Goal: Transaction & Acquisition: Purchase product/service

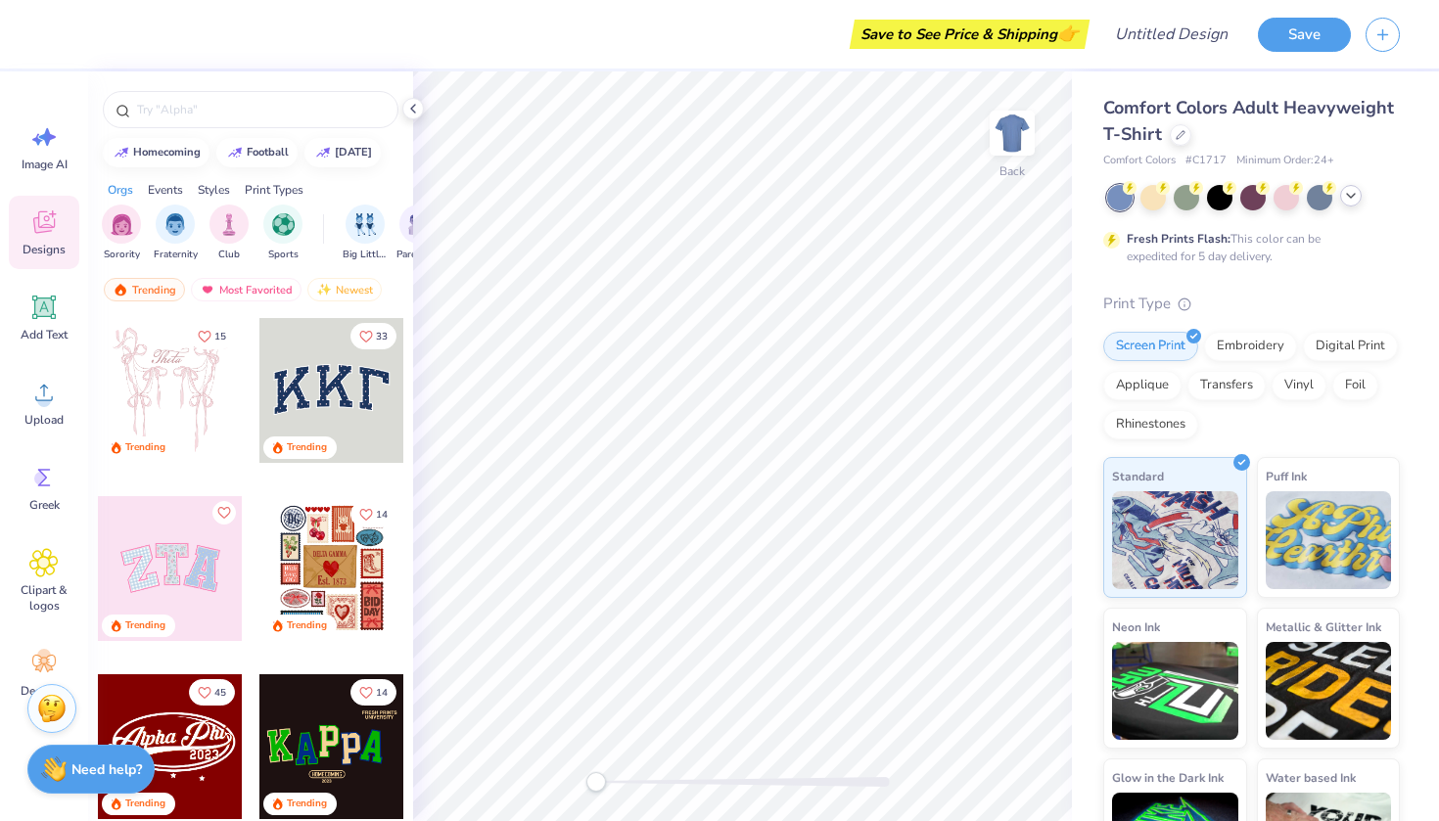
click at [1348, 194] on polyline at bounding box center [1351, 196] width 8 height 4
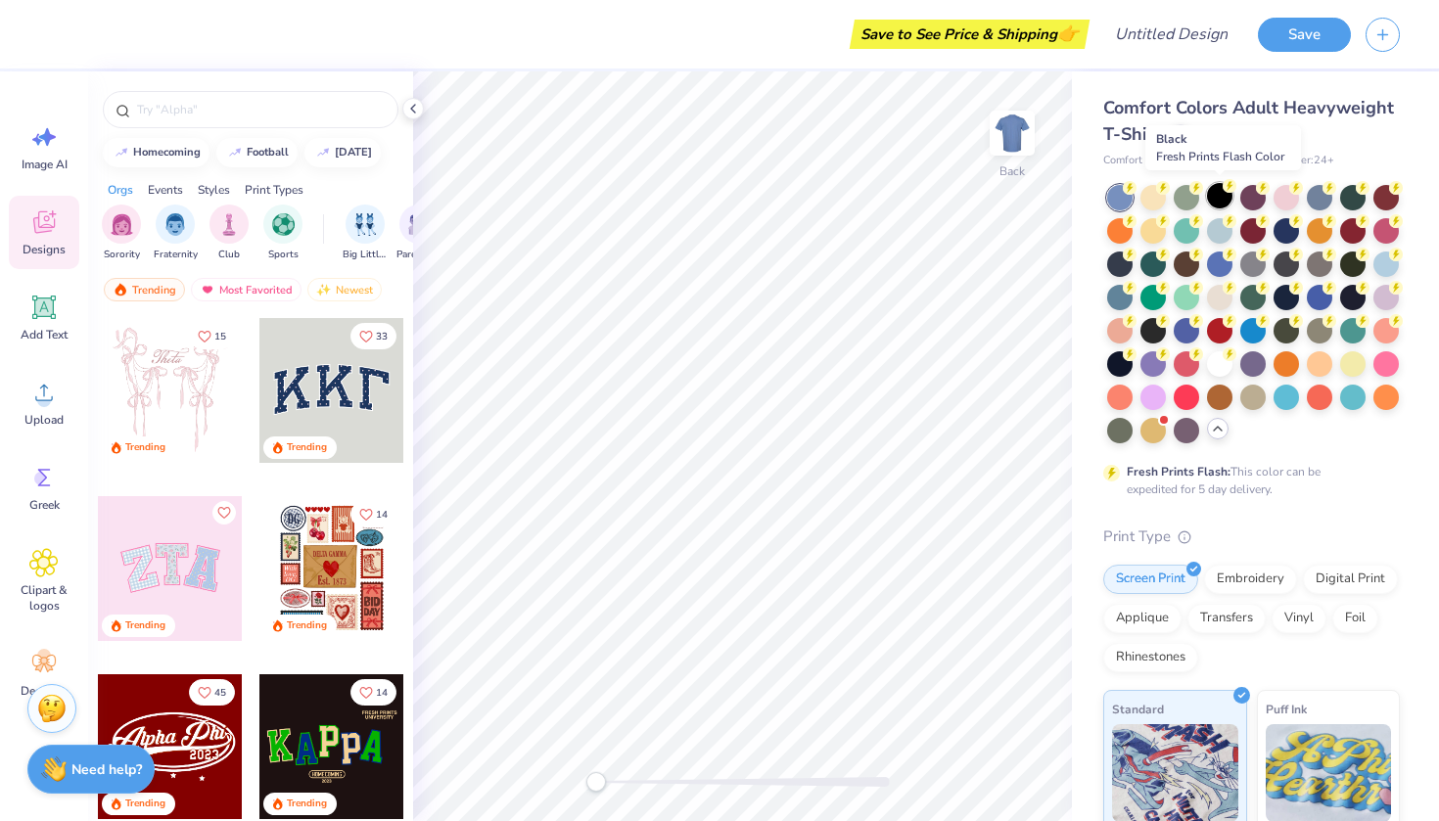
click at [1225, 198] on div at bounding box center [1219, 195] width 25 height 25
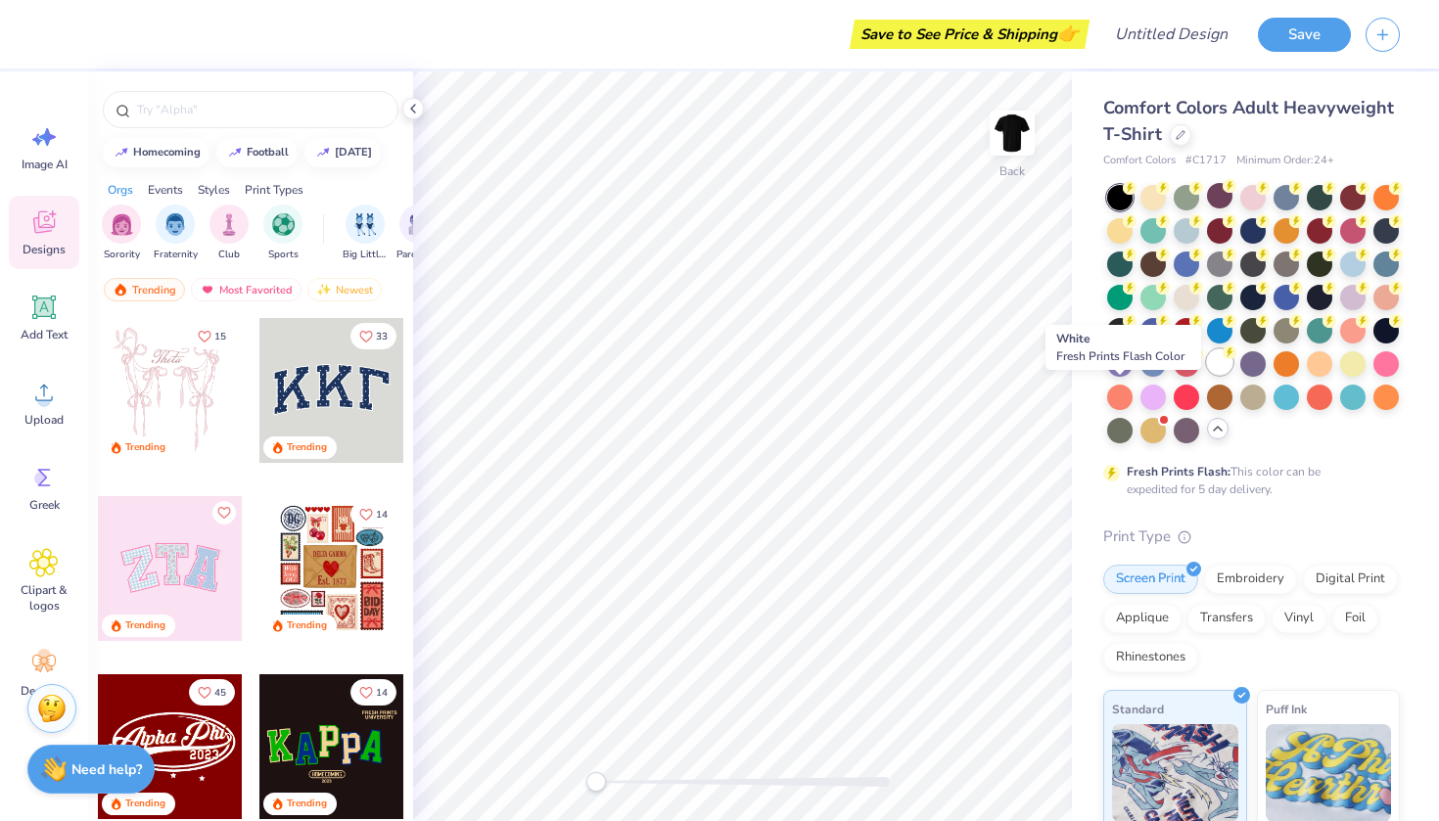
click at [1207, 375] on div at bounding box center [1219, 362] width 25 height 25
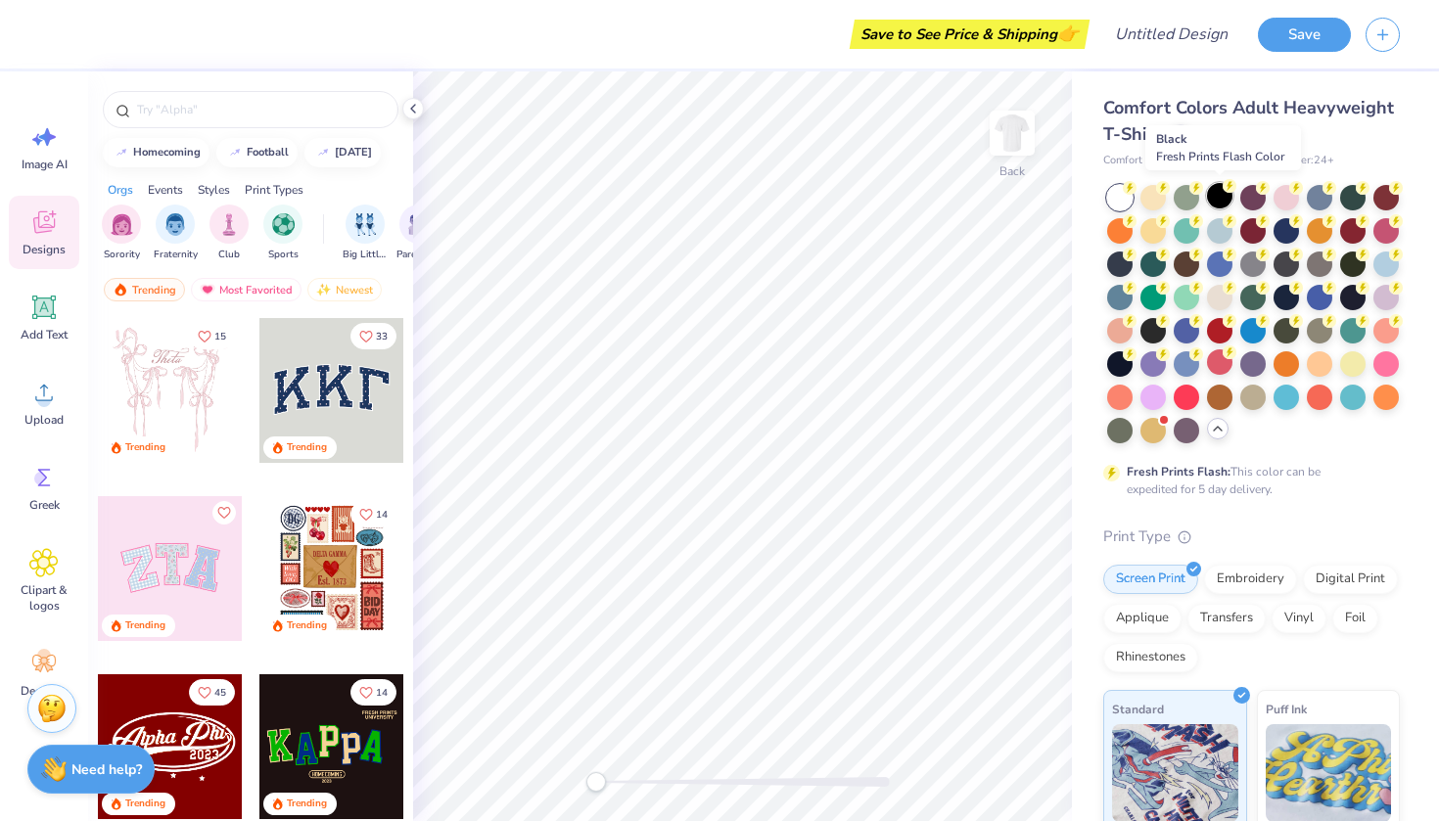
click at [1215, 197] on div at bounding box center [1219, 195] width 25 height 25
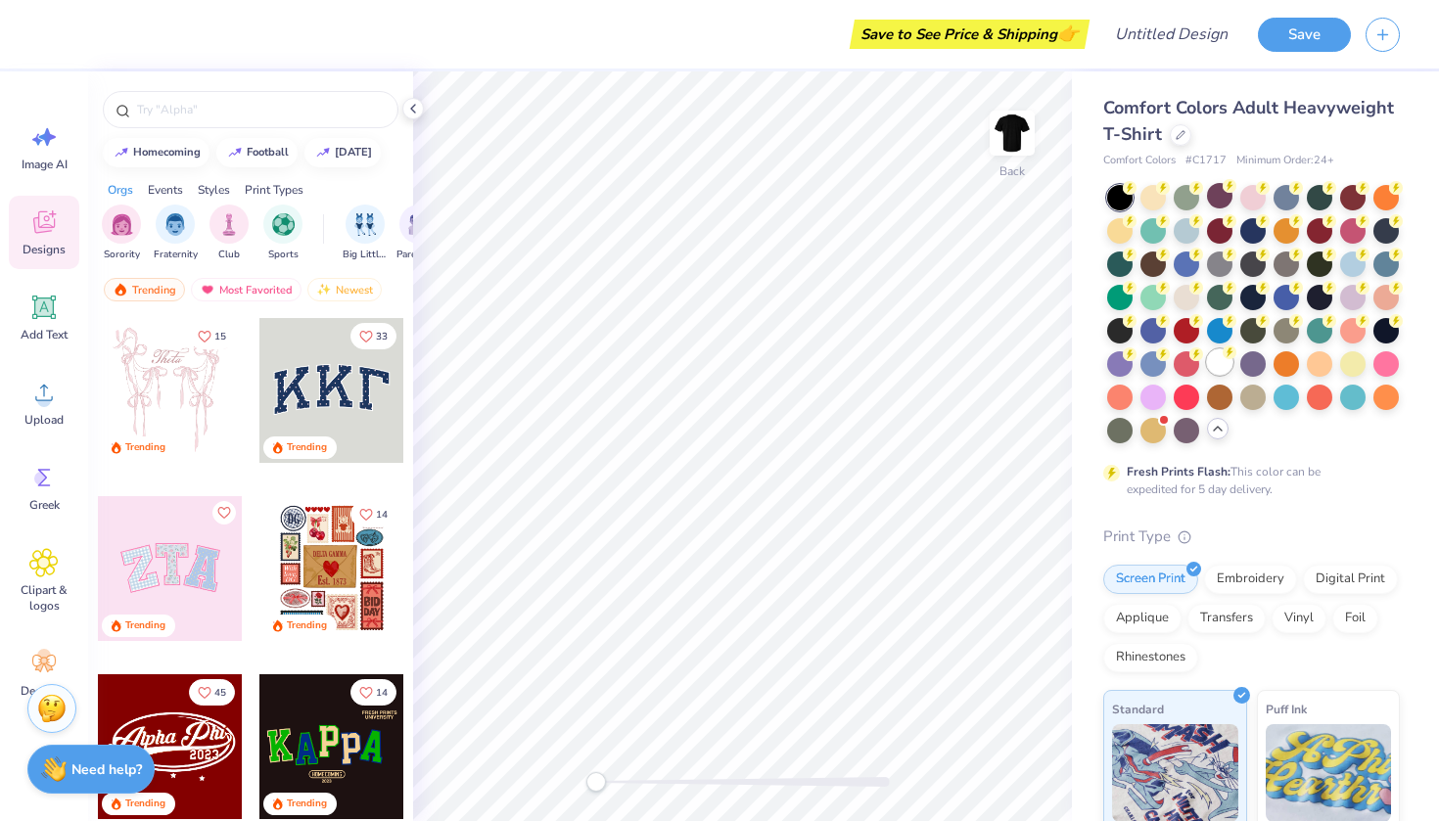
click at [1207, 375] on div at bounding box center [1219, 362] width 25 height 25
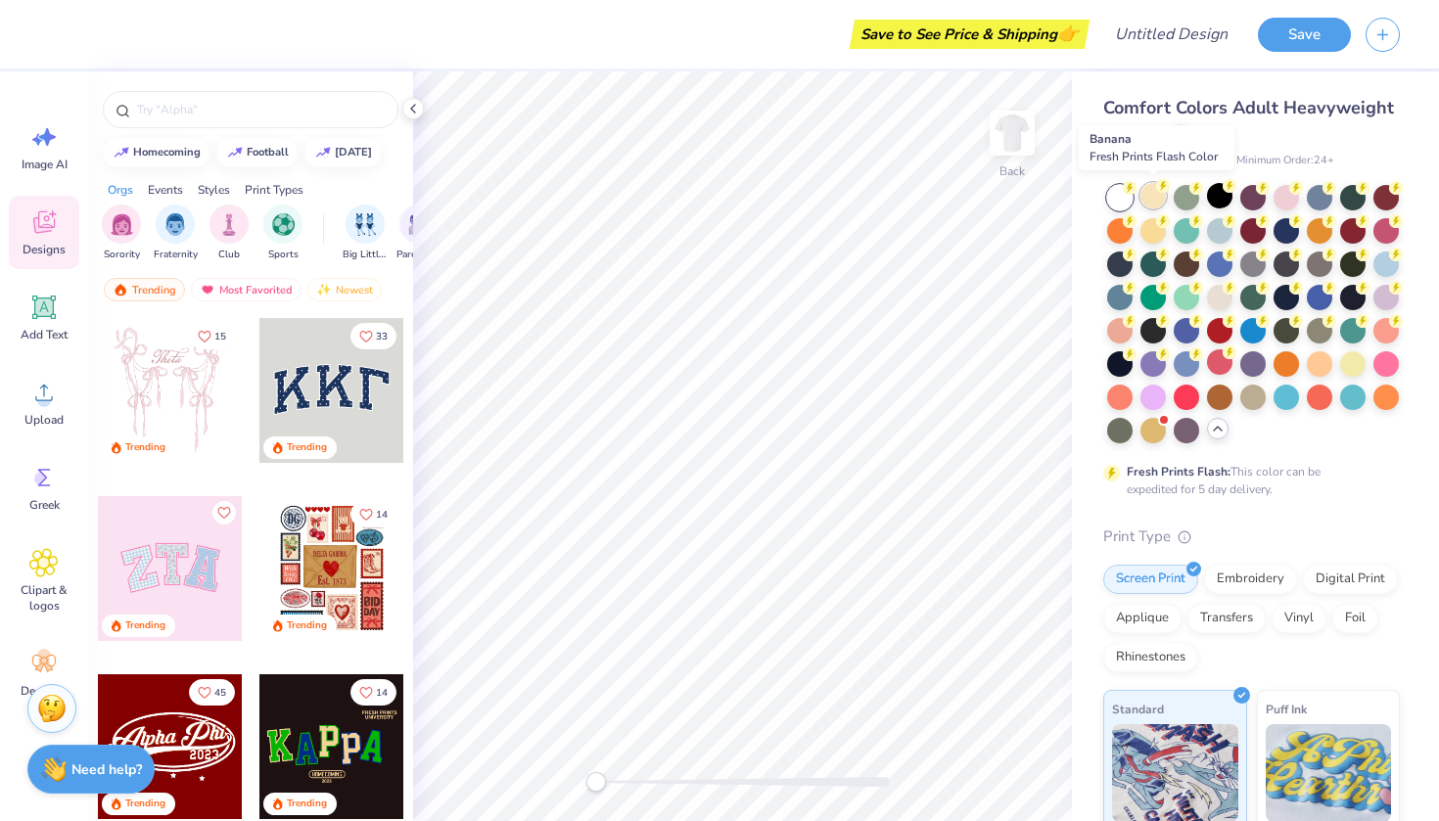
click at [1145, 198] on div at bounding box center [1153, 195] width 25 height 25
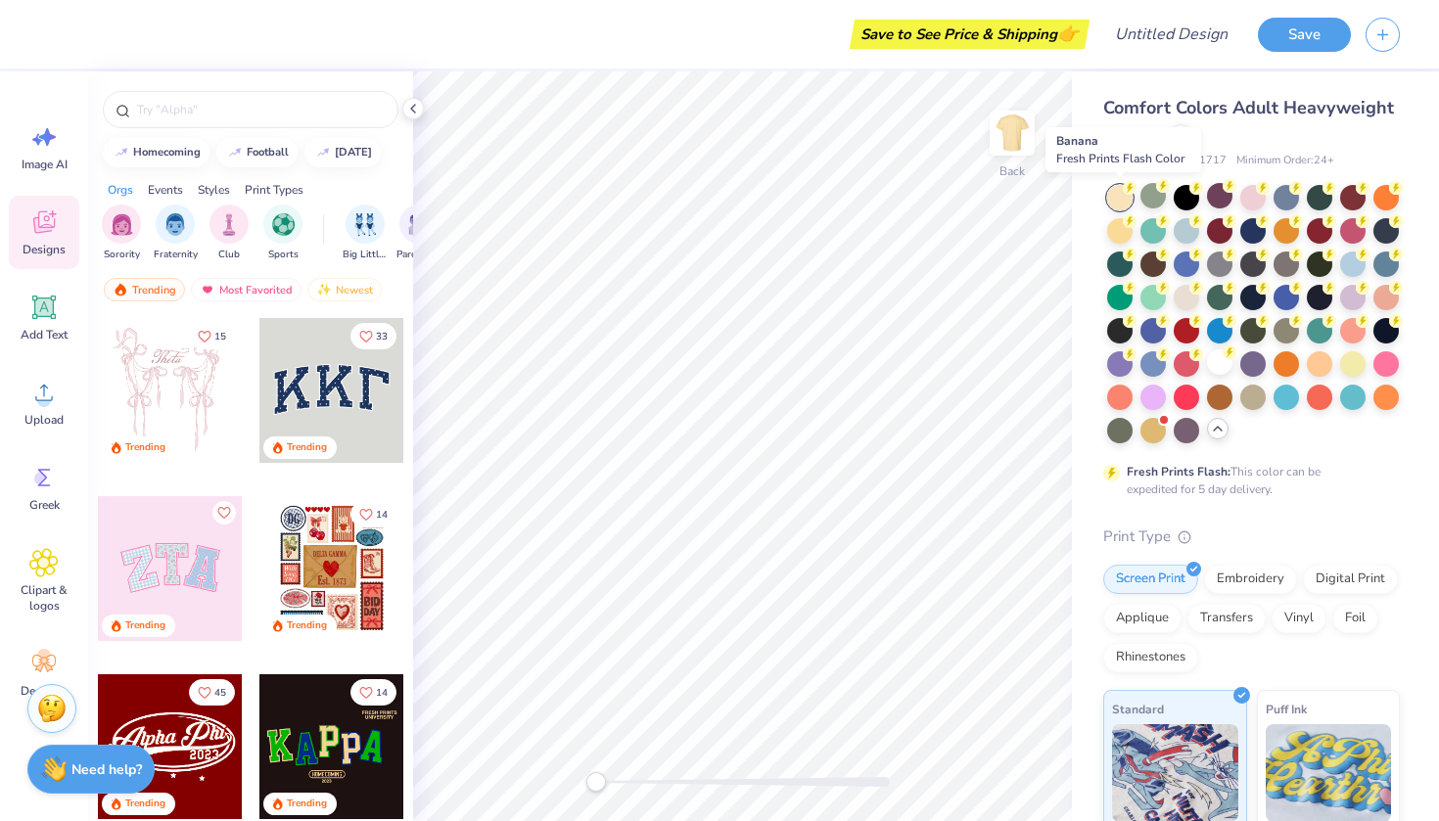
click at [1116, 200] on div at bounding box center [1119, 197] width 25 height 25
click at [1133, 236] on div at bounding box center [1119, 228] width 25 height 25
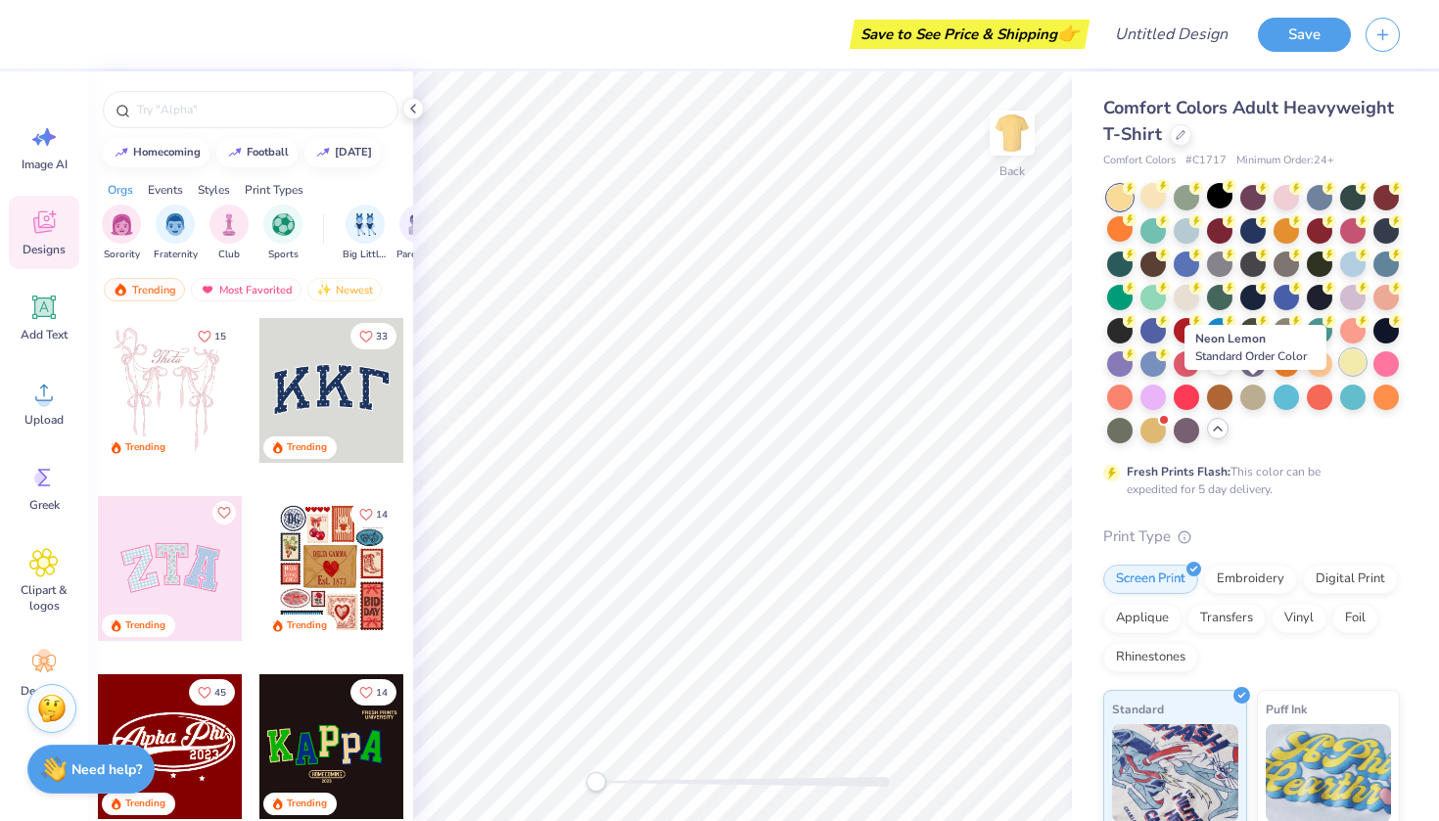
click at [1340, 375] on div at bounding box center [1352, 362] width 25 height 25
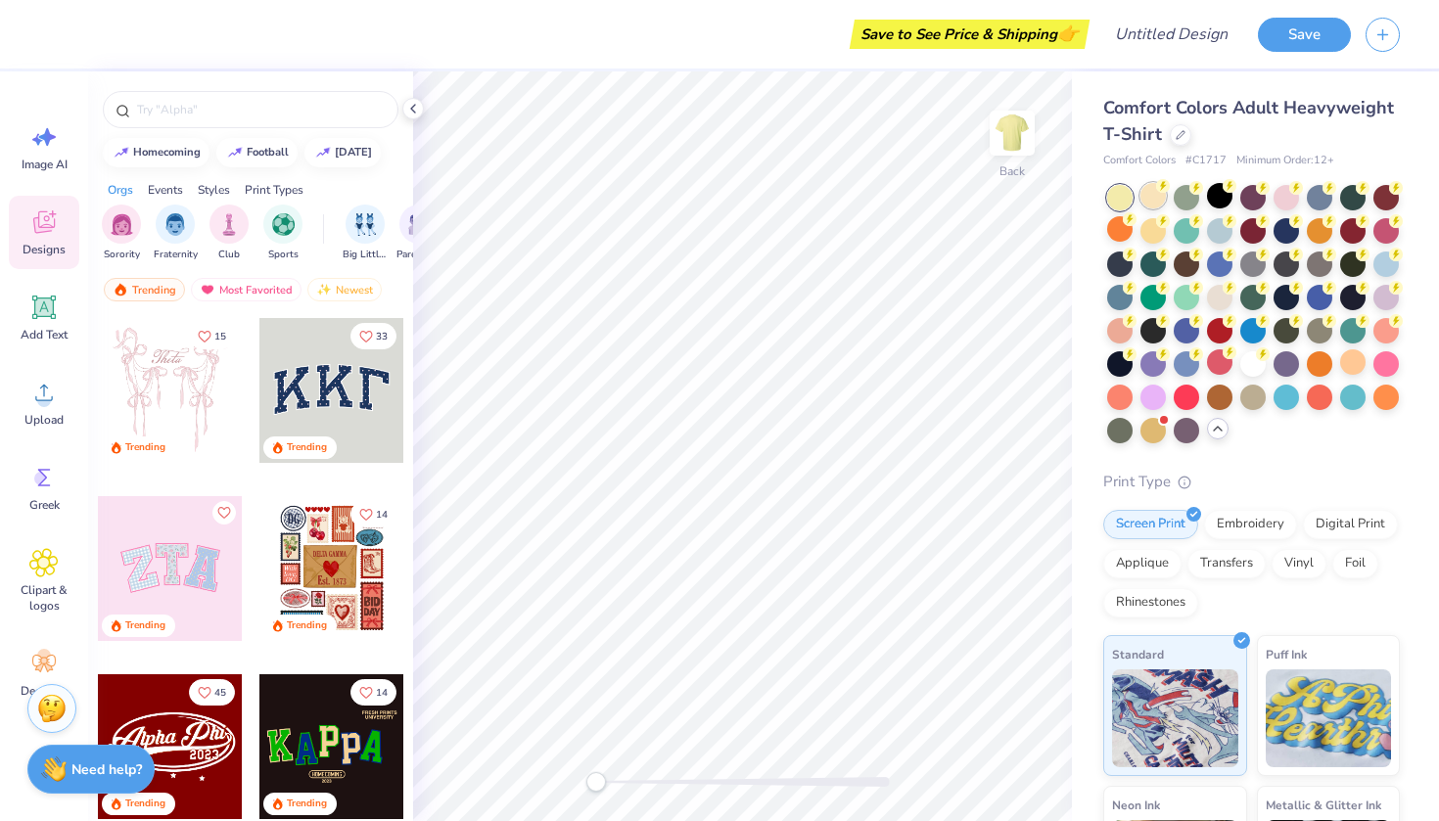
click at [1155, 200] on div at bounding box center [1153, 195] width 25 height 25
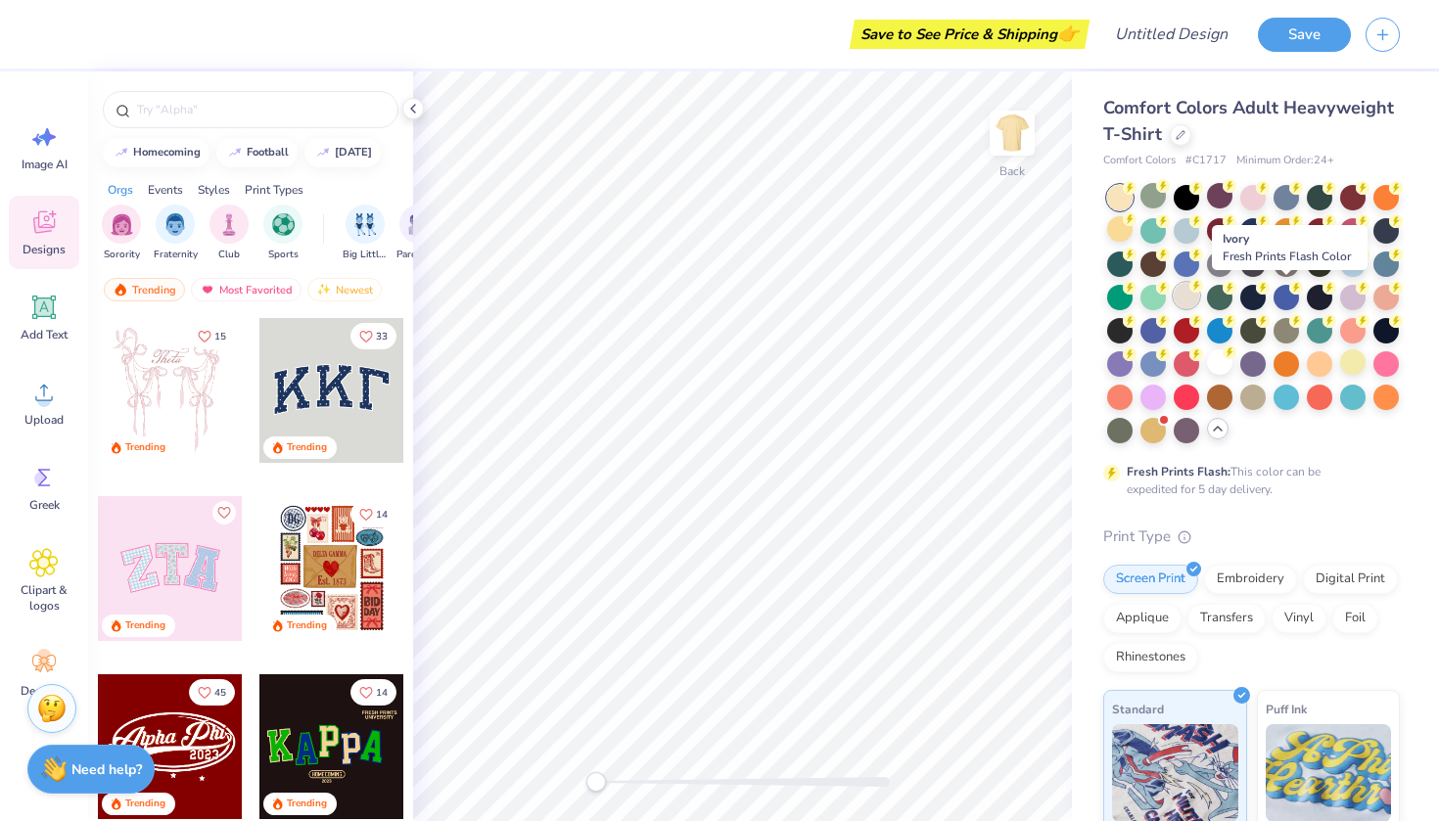
click at [1199, 303] on div at bounding box center [1186, 295] width 25 height 25
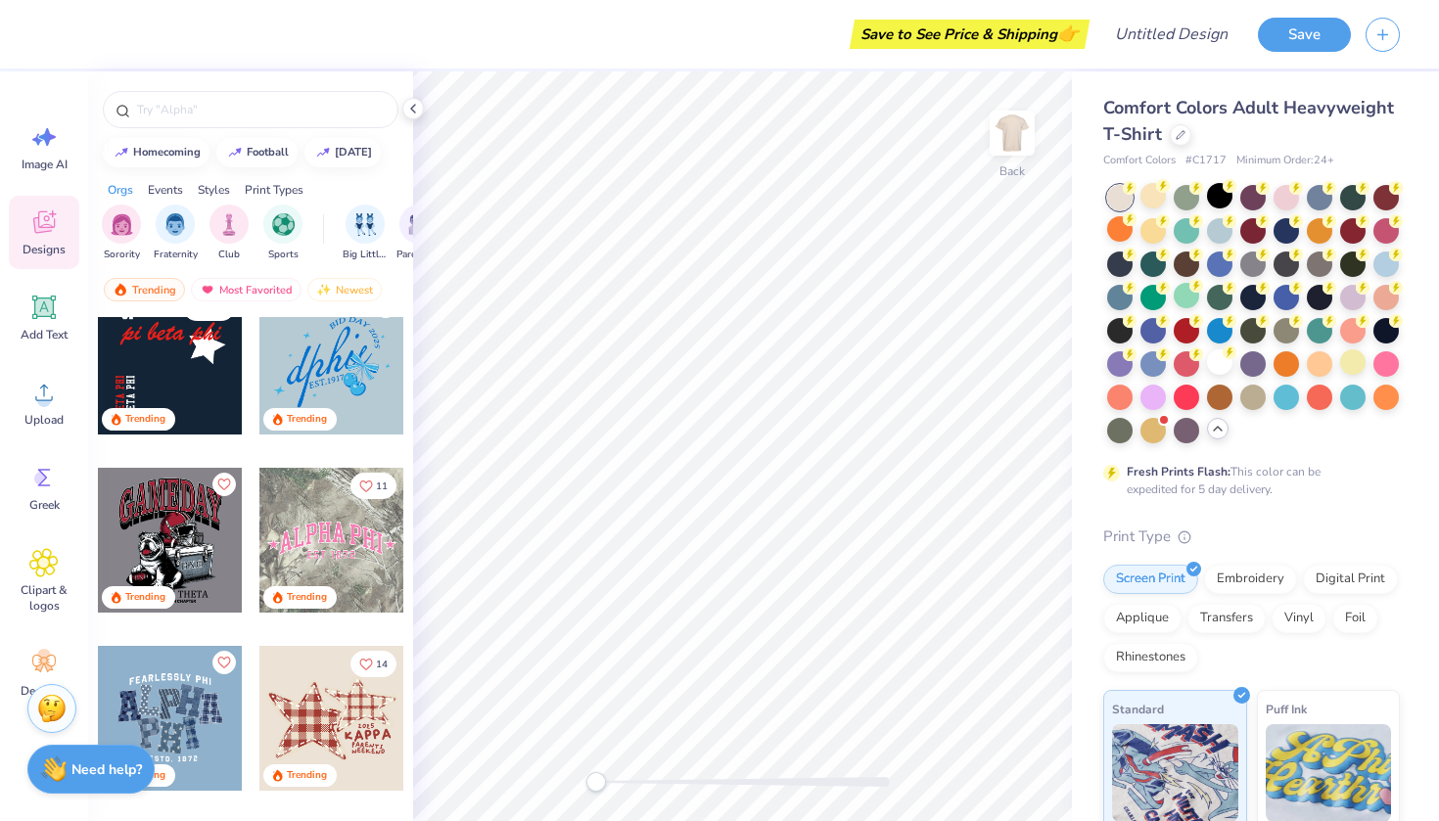
scroll to position [1639, 0]
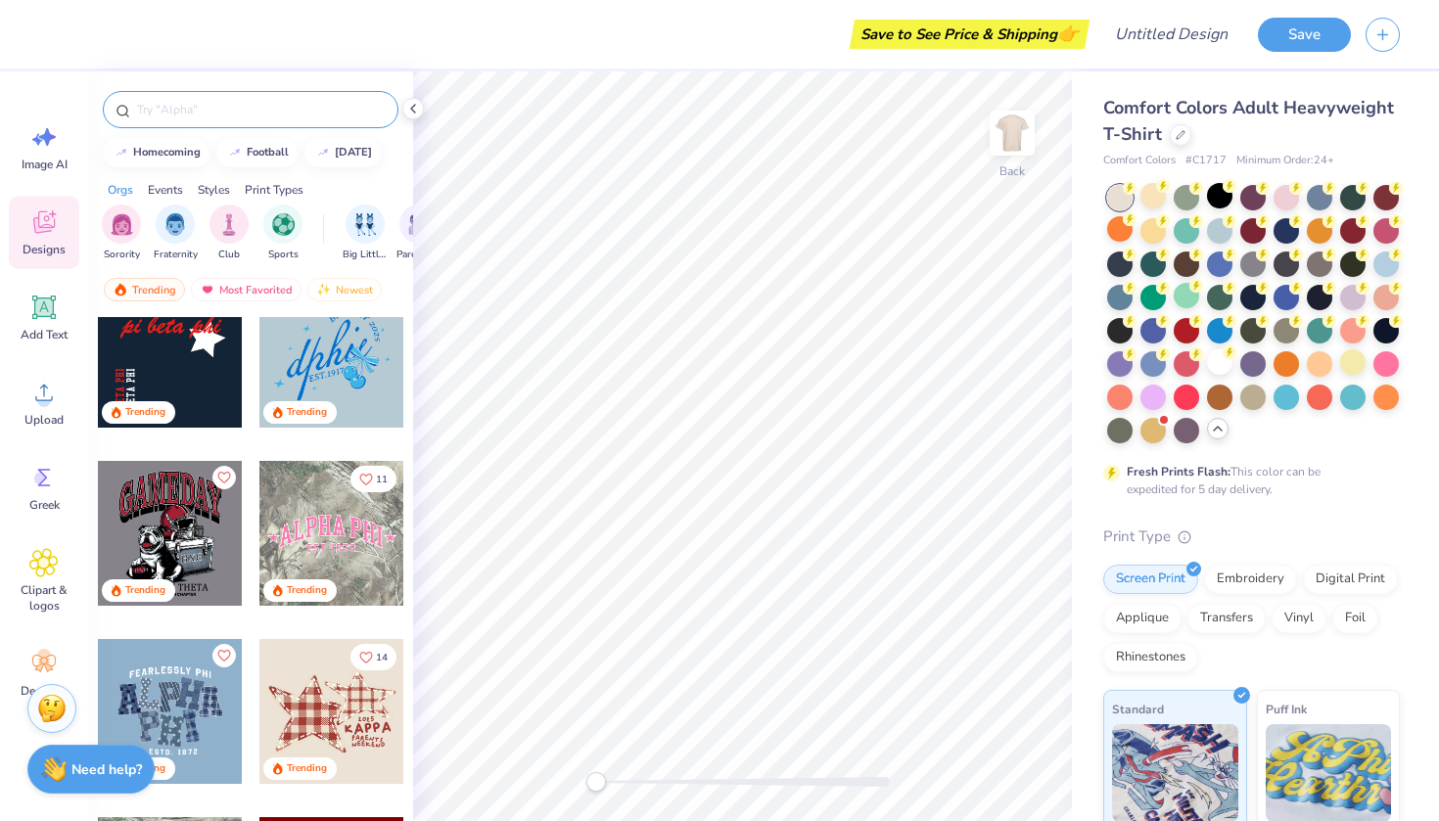
click at [203, 104] on input "text" at bounding box center [260, 110] width 251 height 20
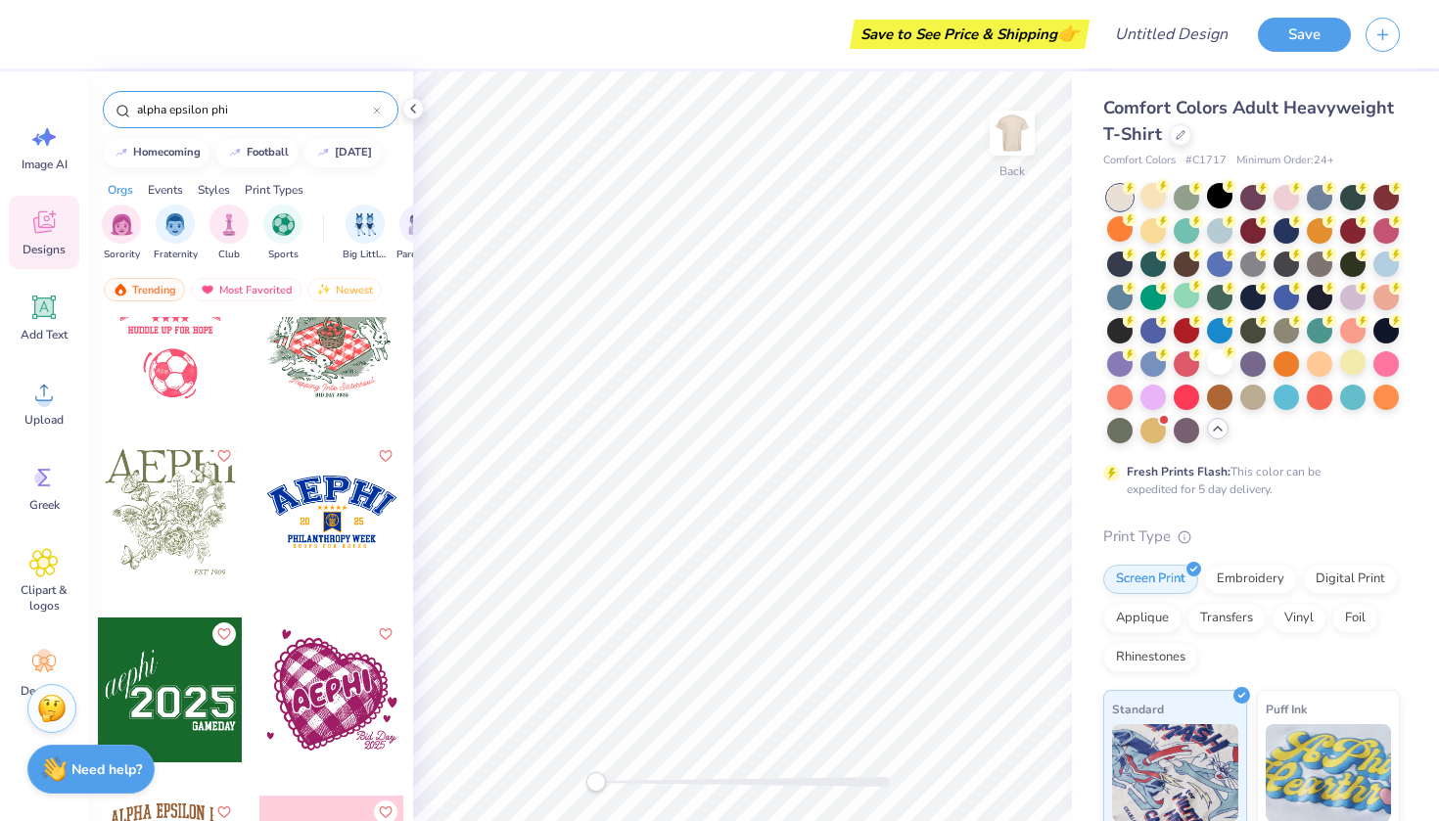
scroll to position [1855, 0]
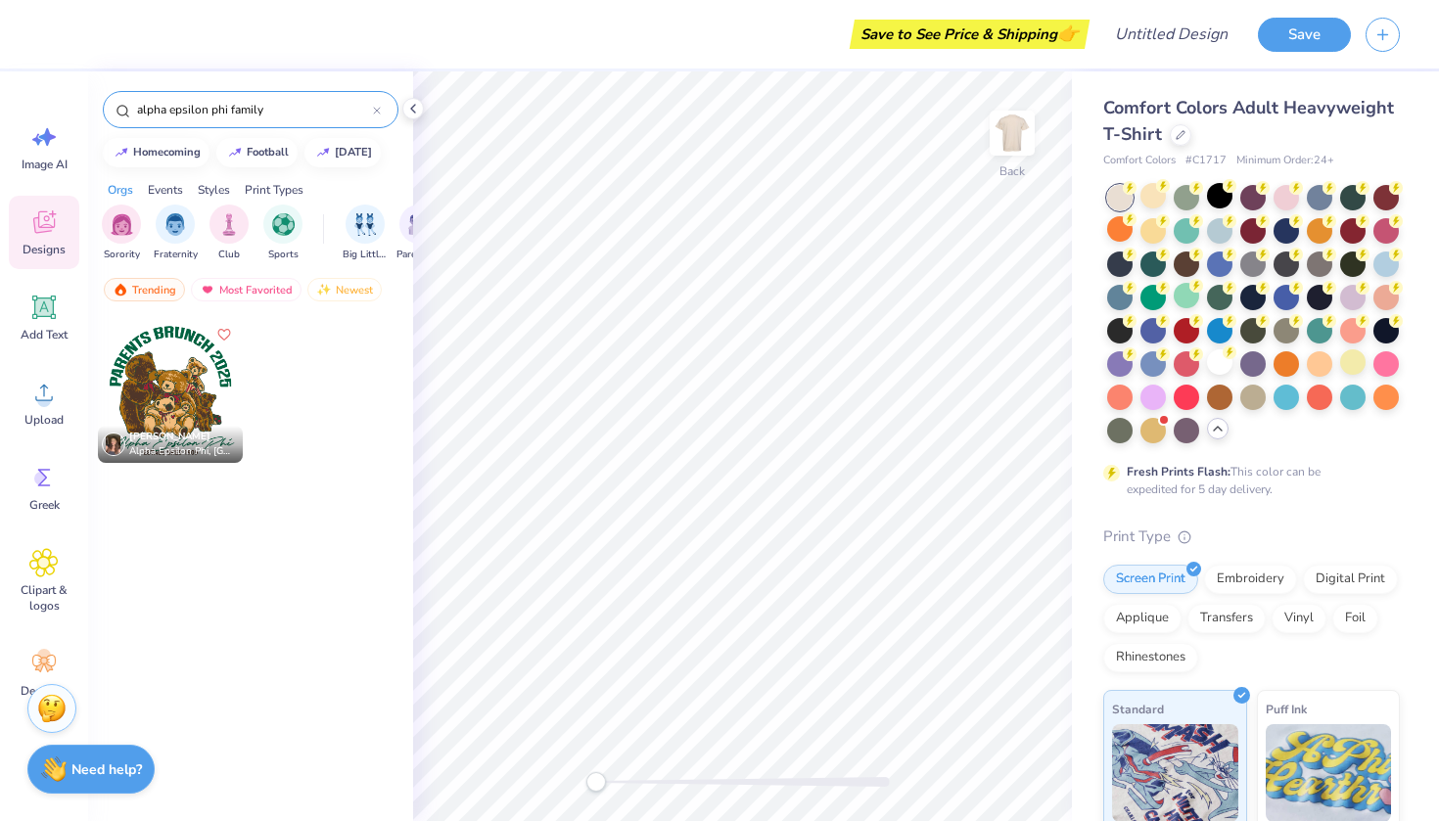
click at [252, 104] on input "alpha epsilon phi family" at bounding box center [254, 110] width 238 height 20
type input "alpha epsilon phi"
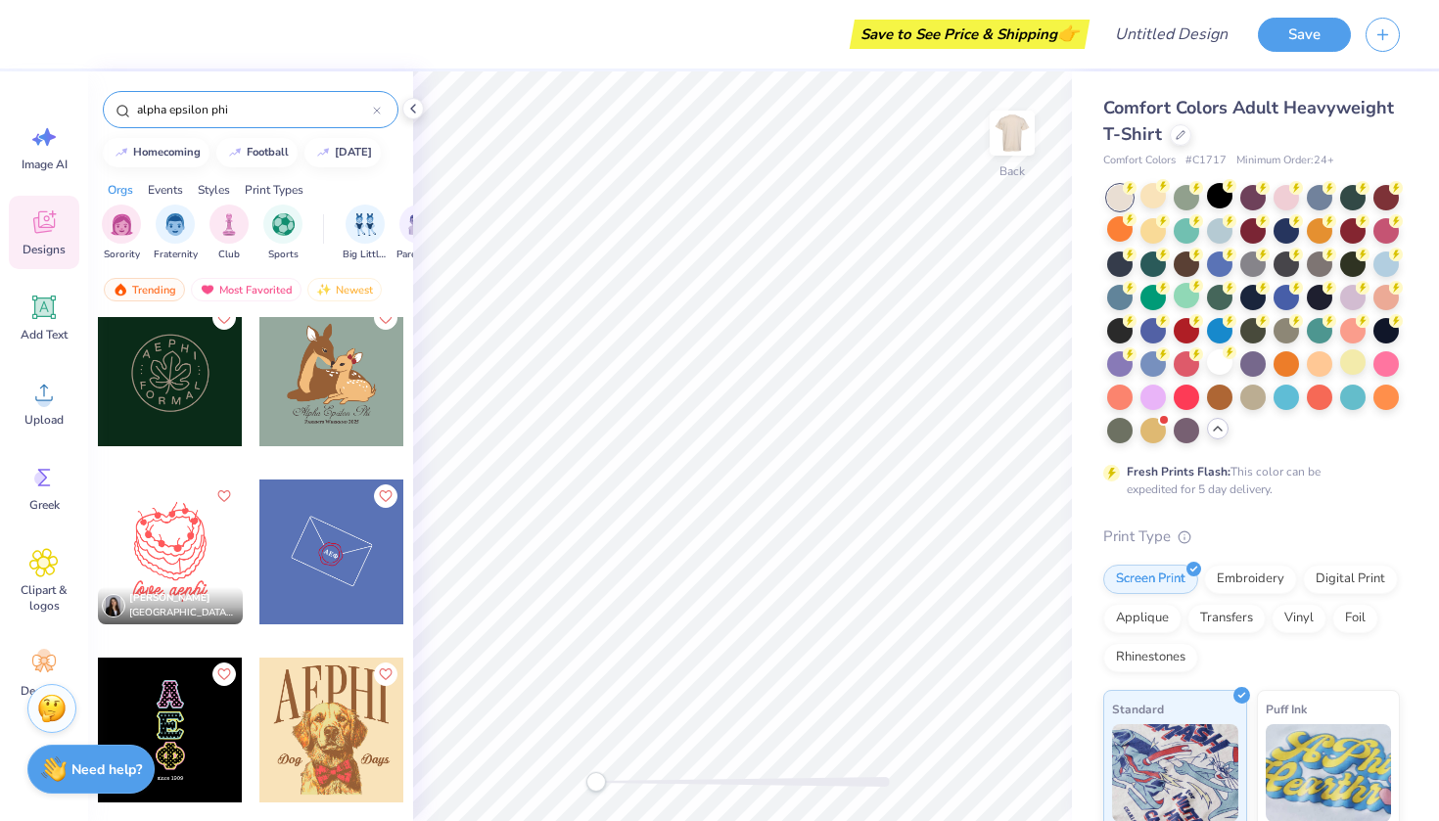
scroll to position [0, 0]
click at [1191, 136] on div at bounding box center [1181, 133] width 22 height 22
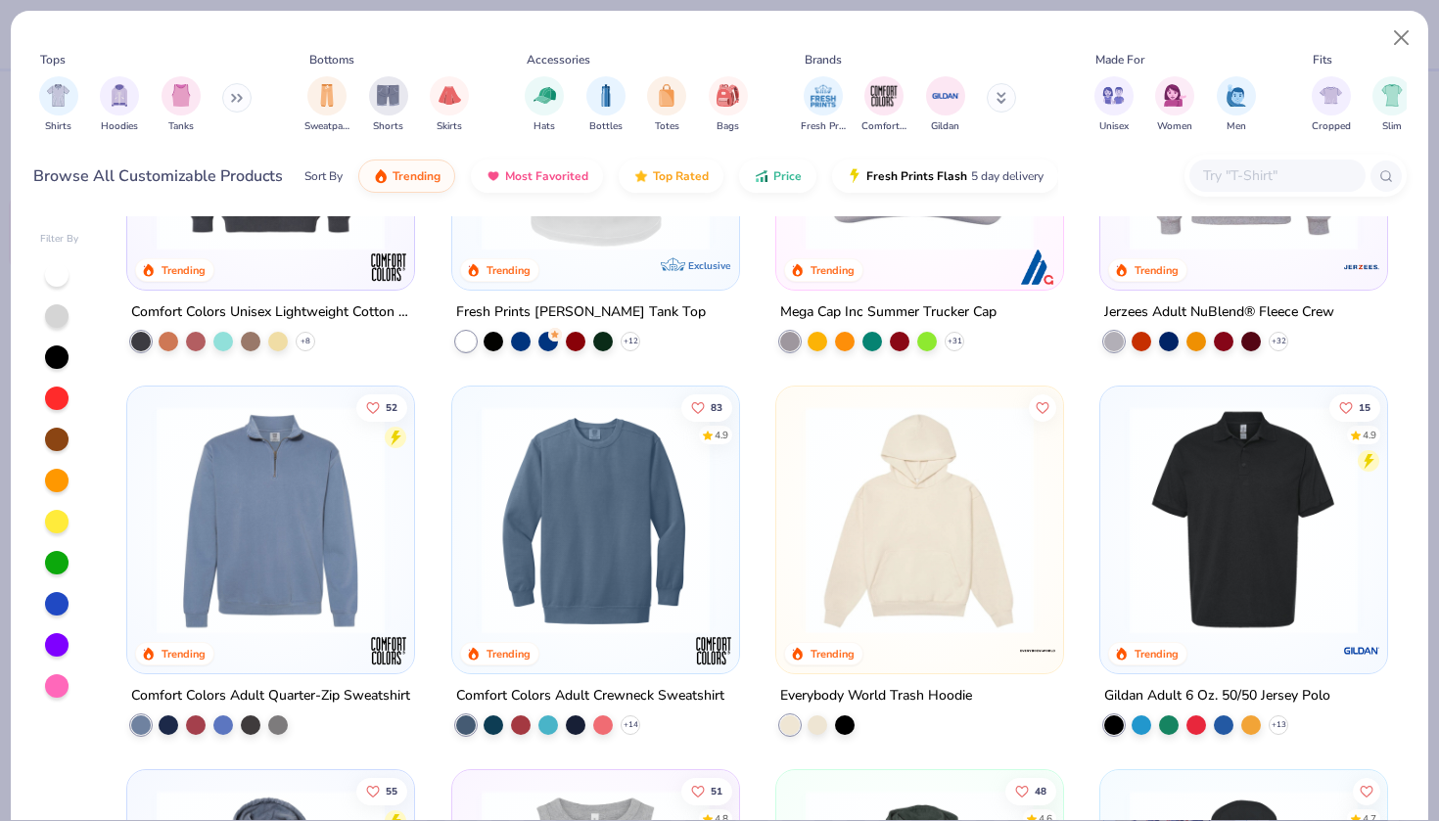
scroll to position [4510, 0]
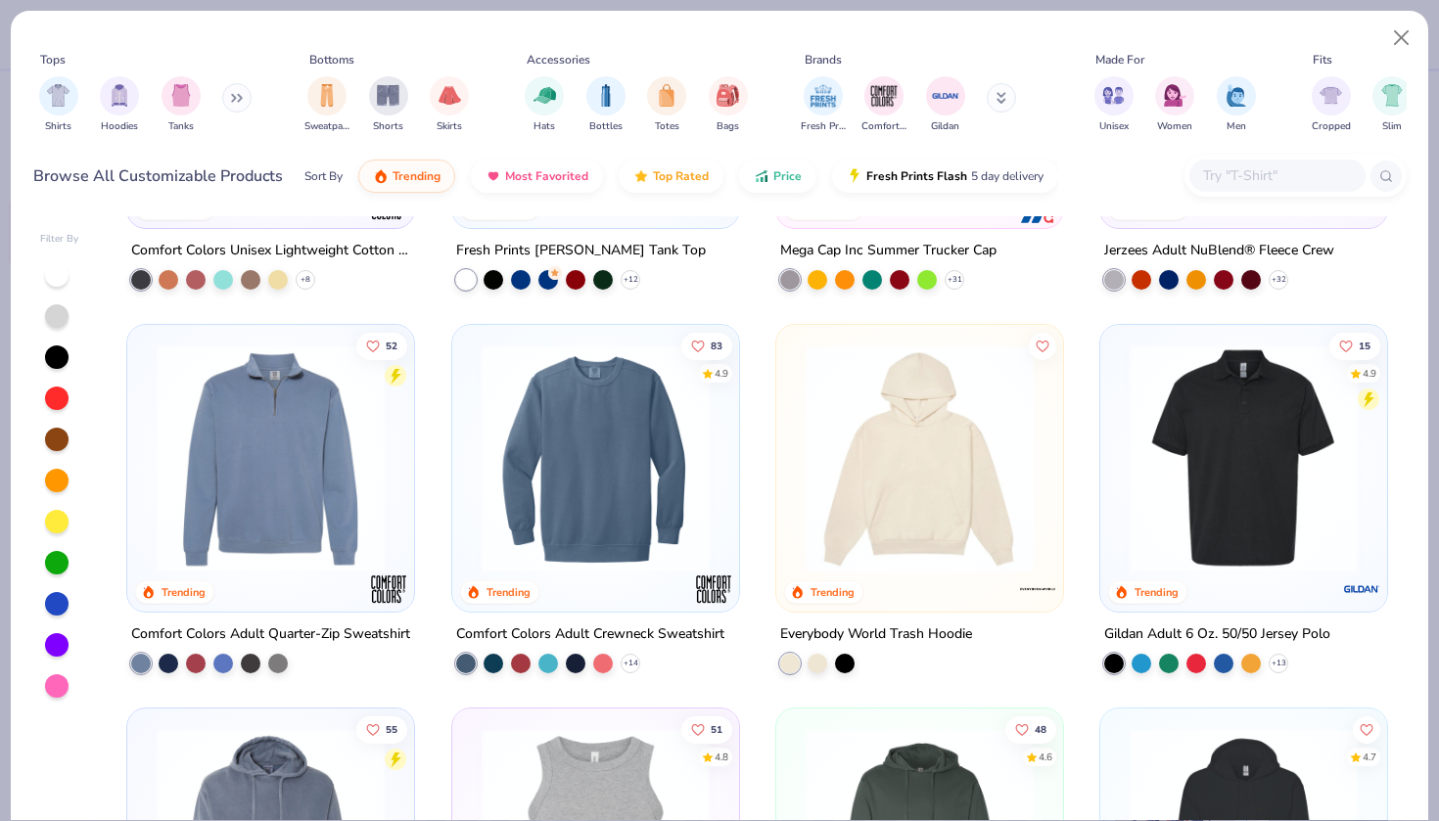
click at [934, 524] on img at bounding box center [920, 459] width 248 height 228
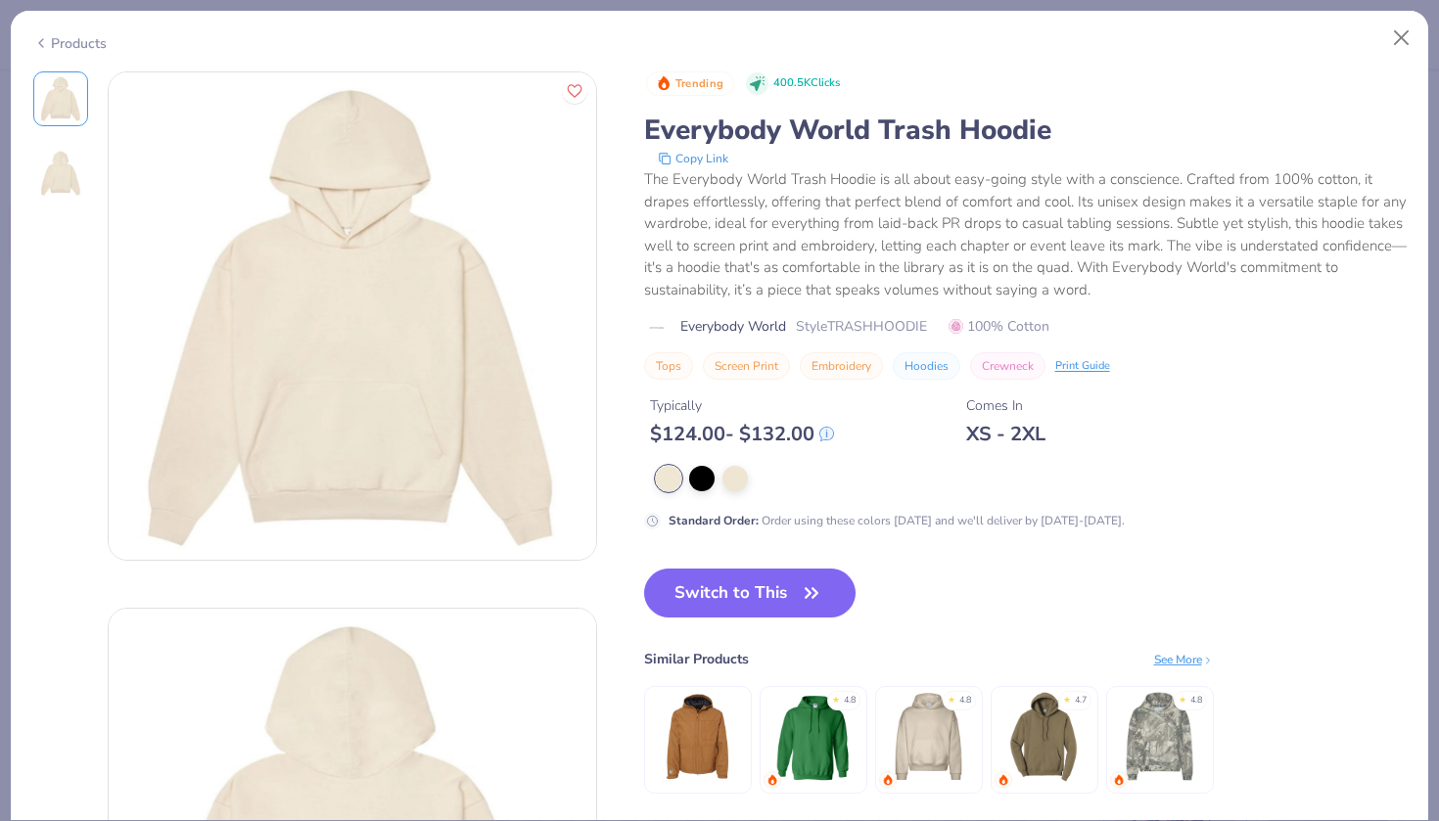
drag, startPoint x: 652, startPoint y: 452, endPoint x: 799, endPoint y: 448, distance: 146.9
click at [799, 448] on div "Trending 400.5K Clicks Everybody World Trash Hoodie Copy Link The Everybody Wor…" at bounding box center [1025, 300] width 763 height 459
click at [789, 433] on div "$ 124.00 - $ 132.00" at bounding box center [742, 434] width 184 height 24
click at [791, 594] on button "Switch to This" at bounding box center [750, 593] width 212 height 49
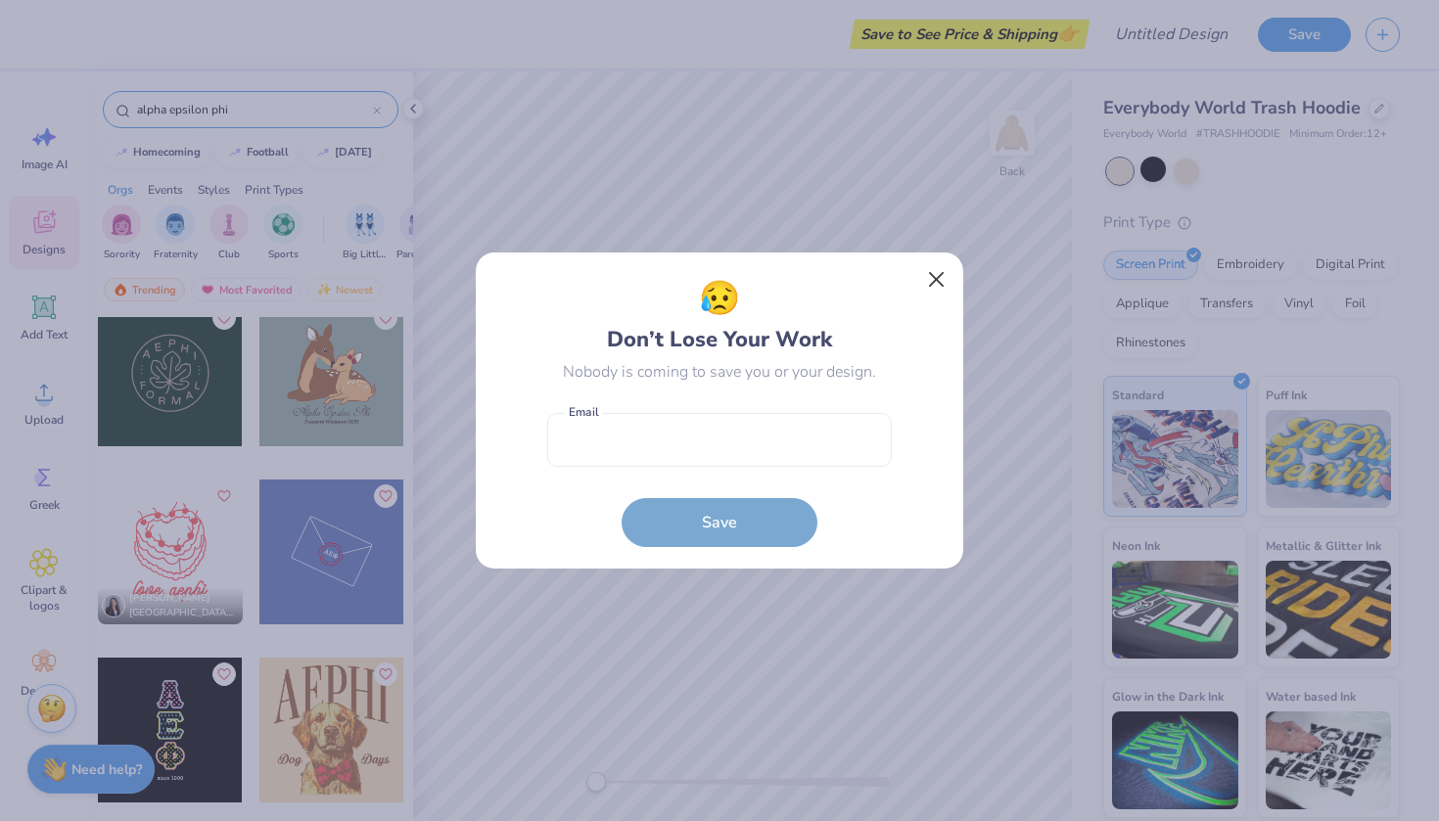
click at [940, 269] on button "Close" at bounding box center [936, 279] width 37 height 37
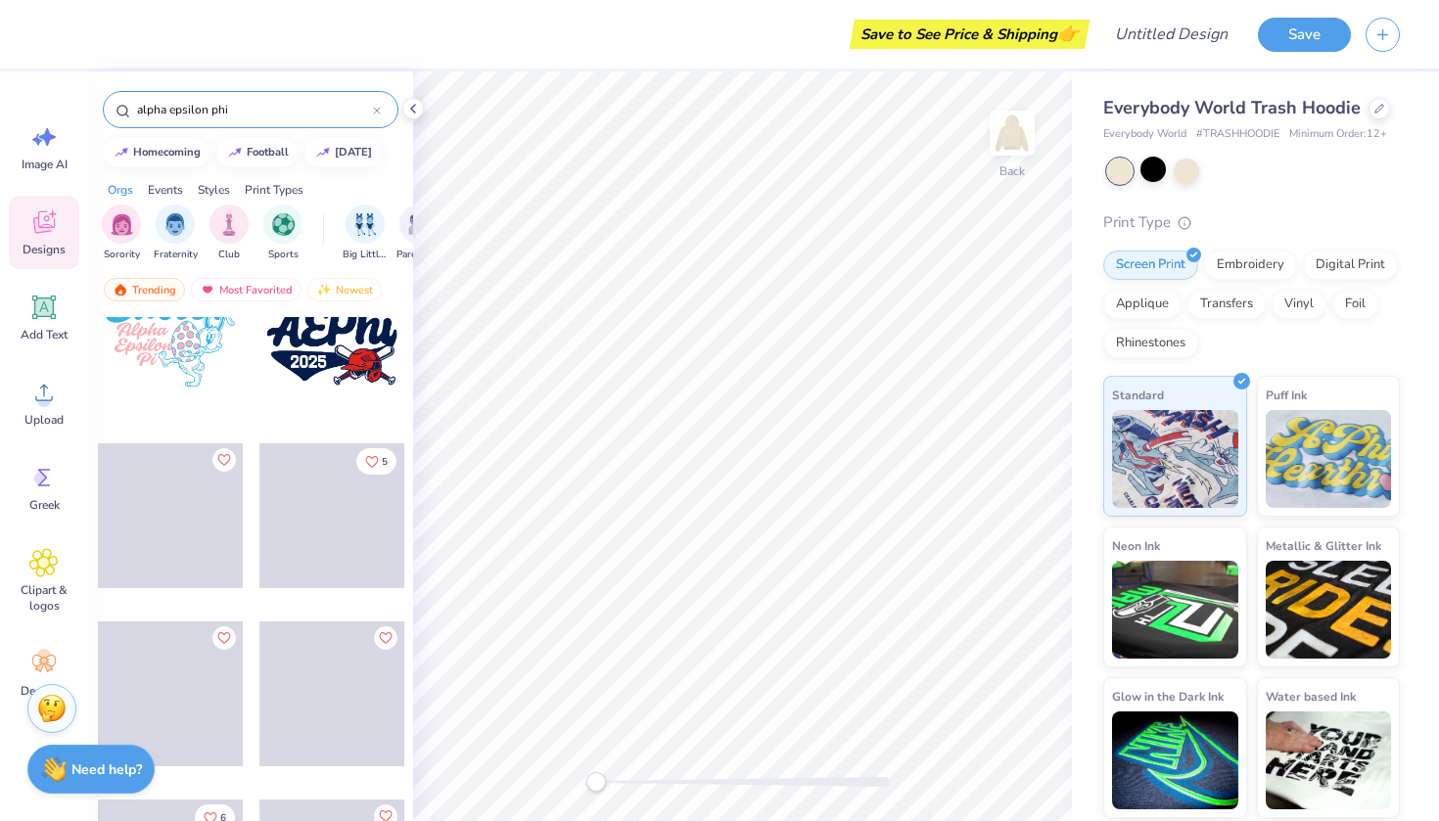
scroll to position [5413, 0]
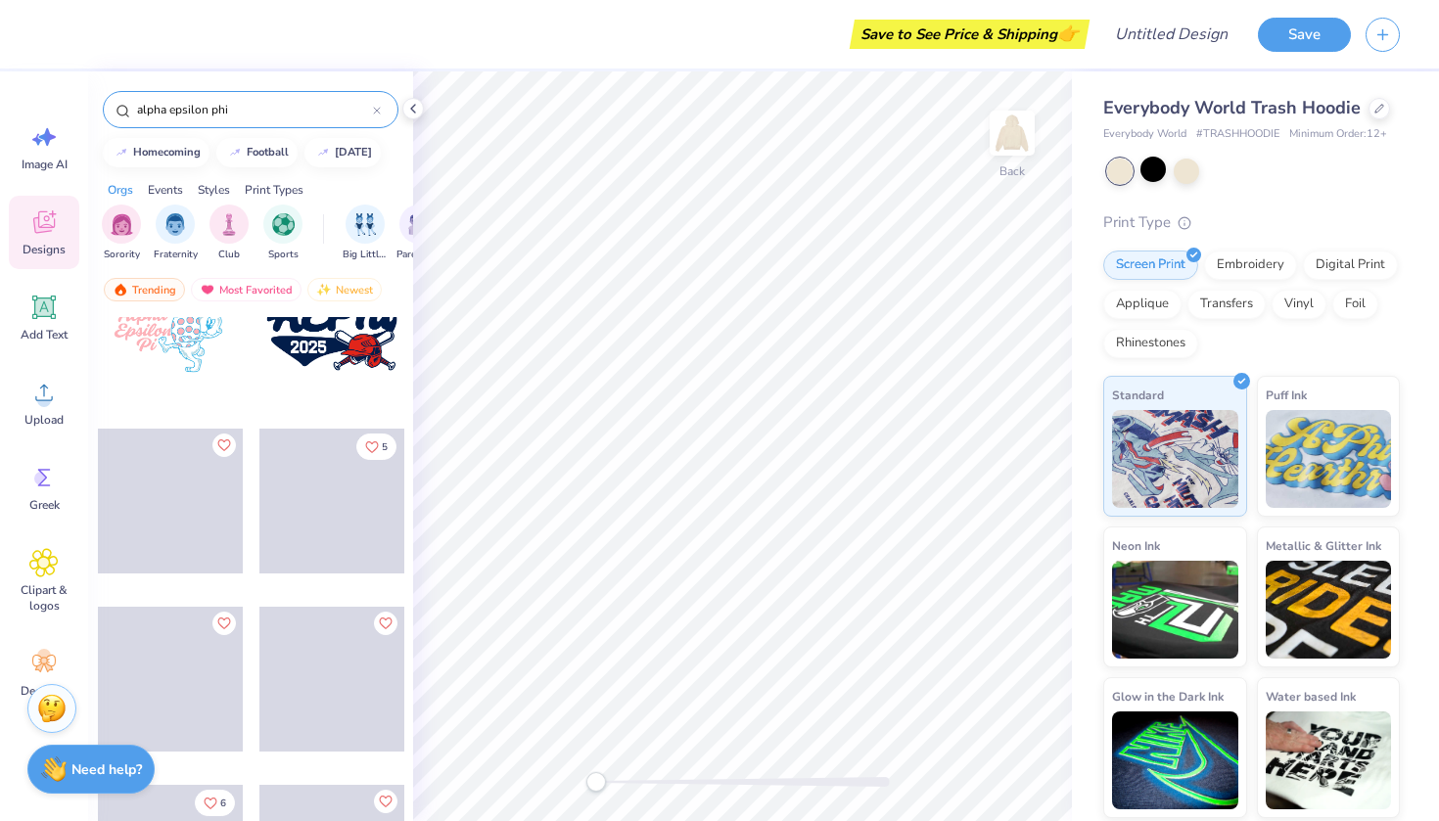
click at [376, 112] on icon at bounding box center [377, 111] width 6 height 6
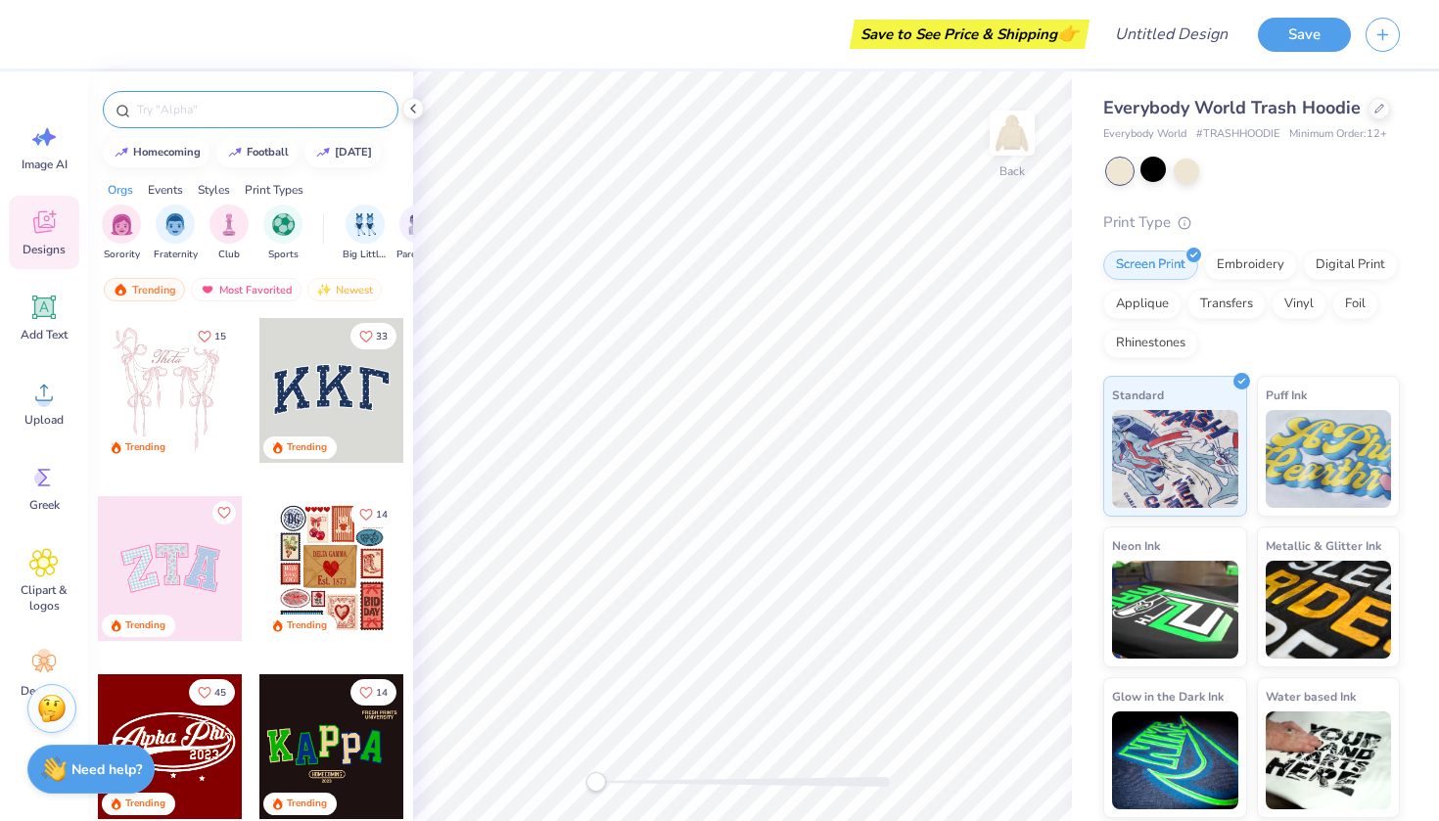
click at [344, 120] on div at bounding box center [251, 109] width 296 height 37
click at [324, 107] on input "text" at bounding box center [260, 110] width 251 height 20
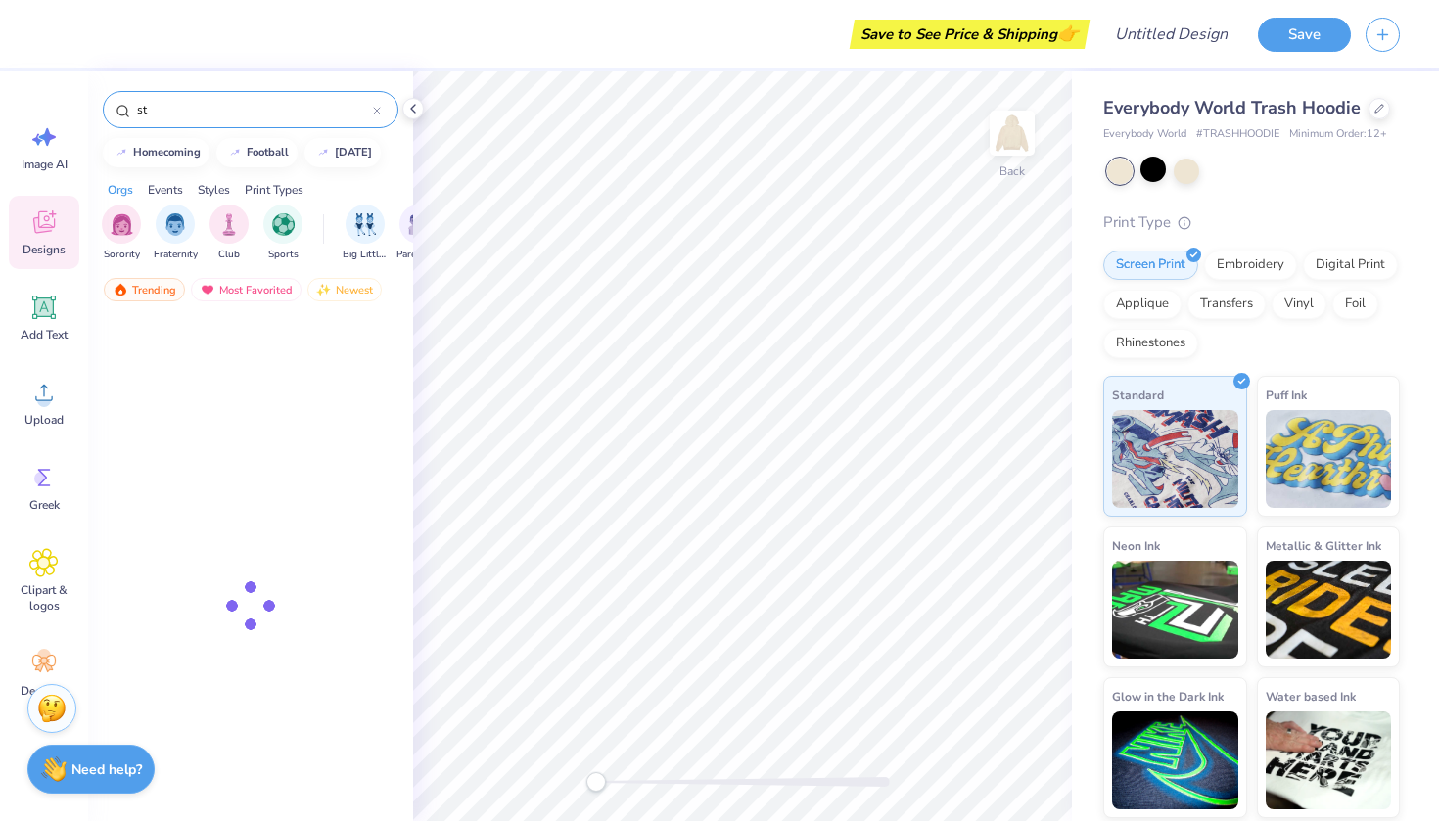
type input "s"
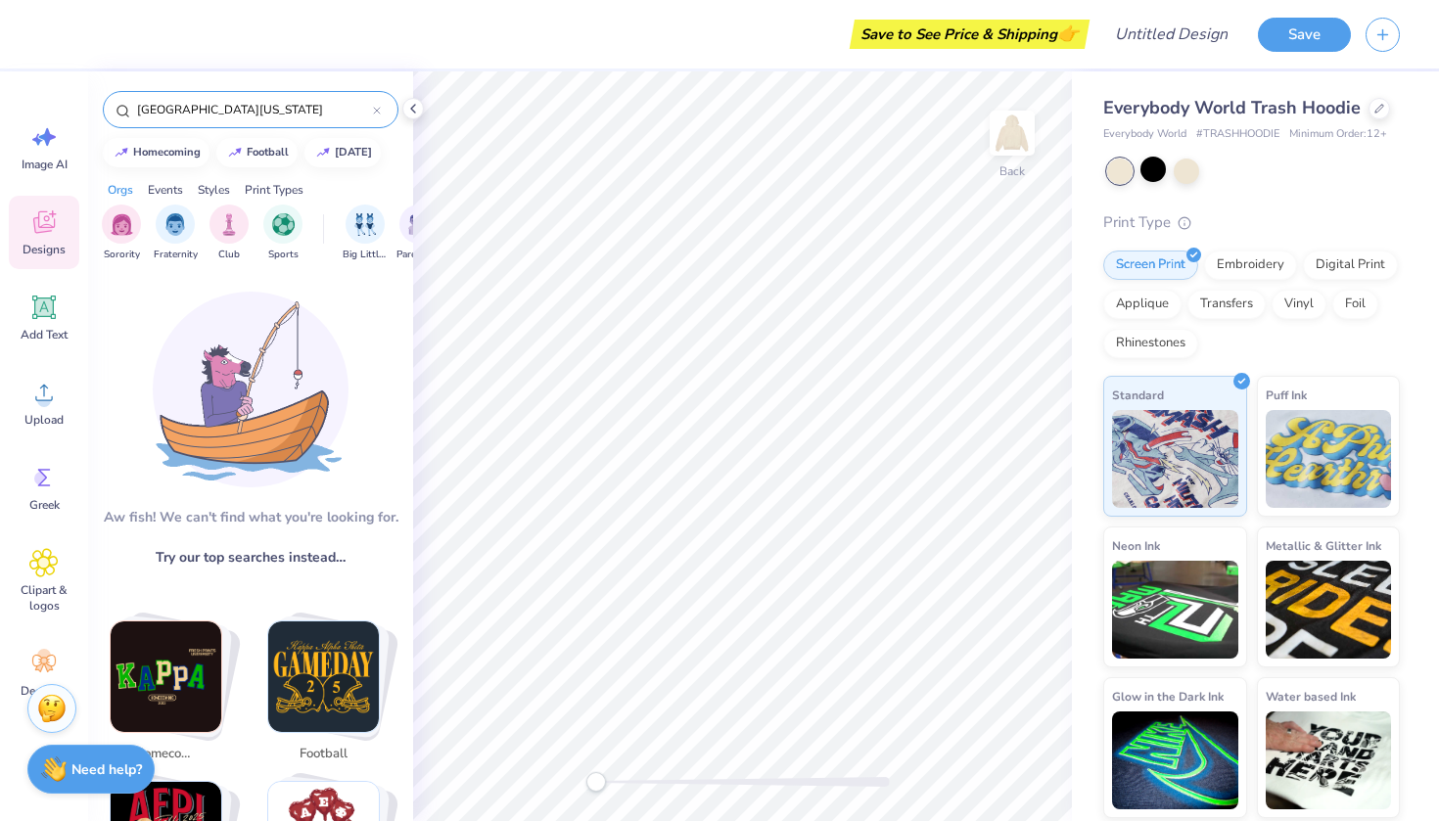
type input "university of central Florida"
drag, startPoint x: 324, startPoint y: 107, endPoint x: 379, endPoint y: 109, distance: 54.9
click at [379, 109] on icon at bounding box center [377, 111] width 6 height 6
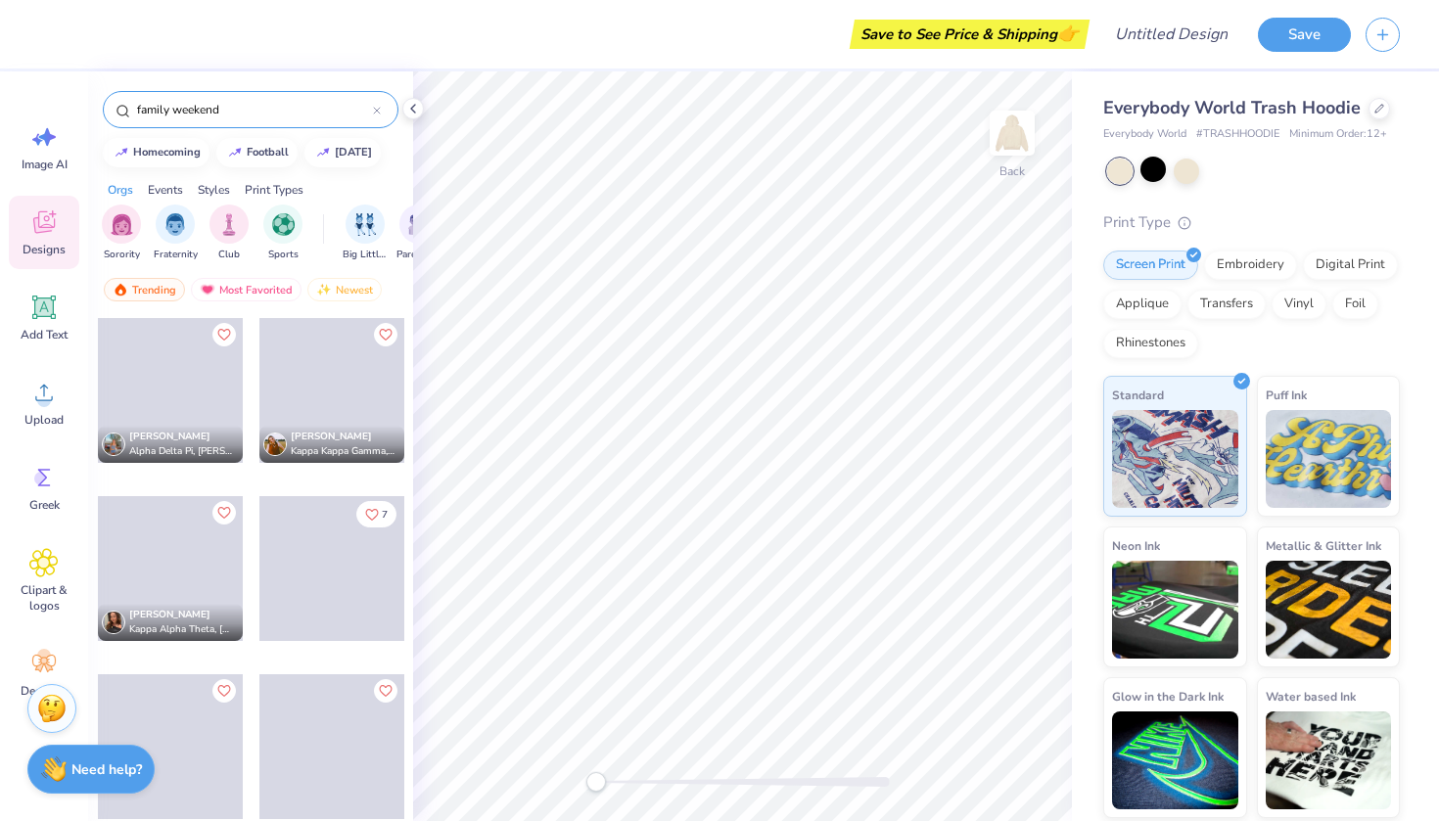
scroll to position [0, 0]
type input "family weekend"
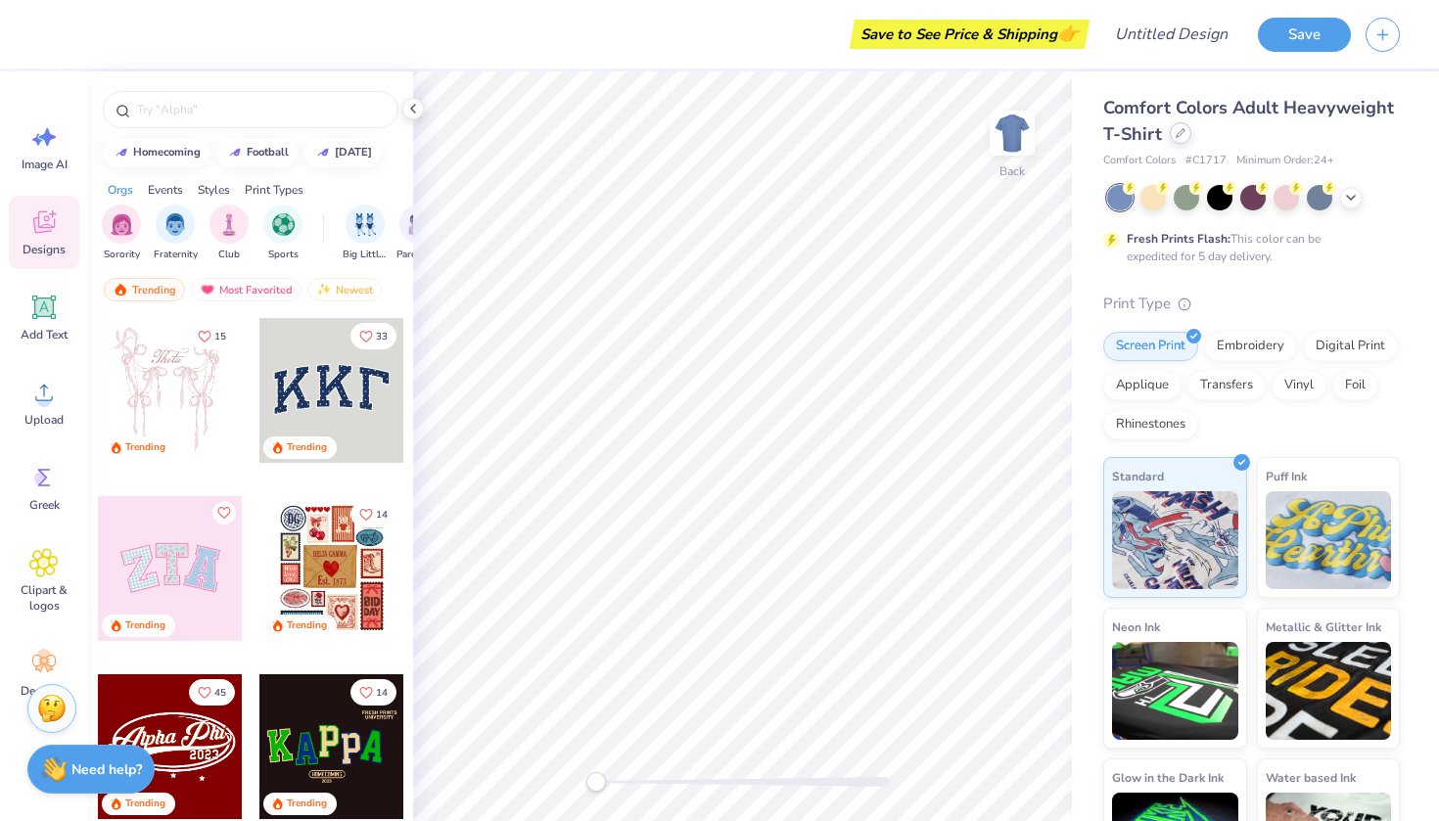
click at [1186, 133] on icon at bounding box center [1181, 133] width 10 height 10
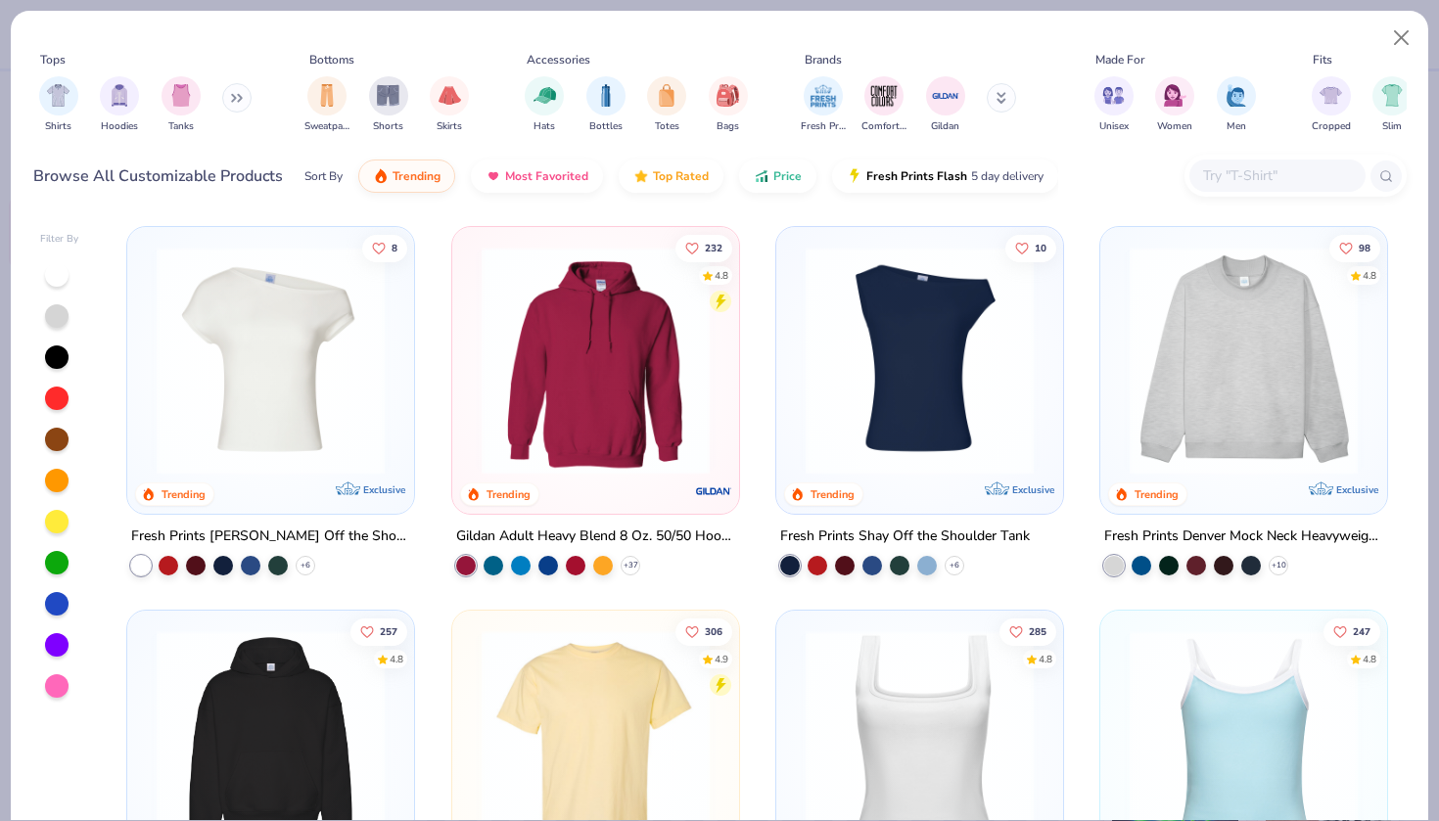
click at [629, 738] on img at bounding box center [596, 744] width 248 height 228
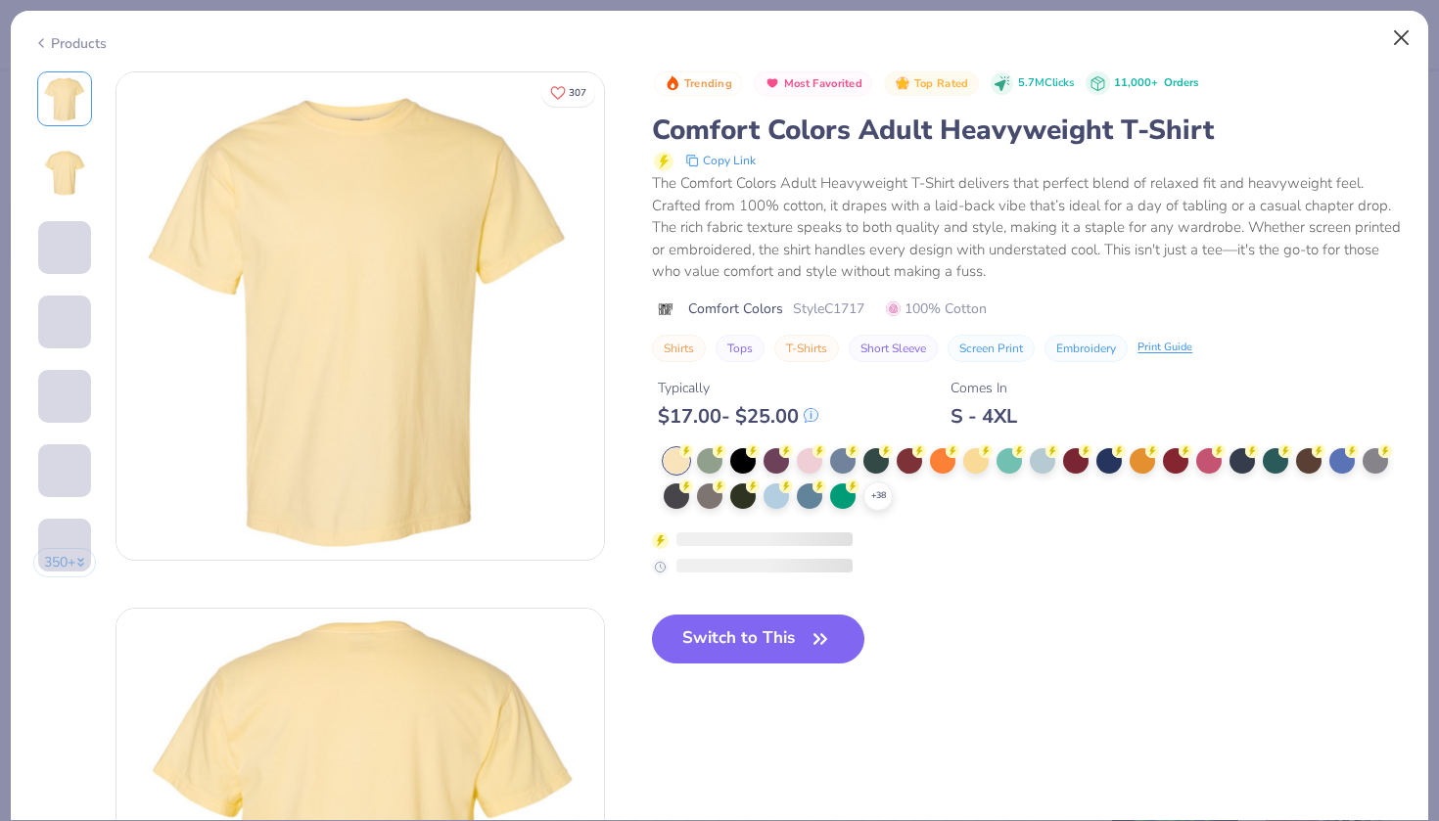
click at [1399, 39] on button "Close" at bounding box center [1401, 38] width 37 height 37
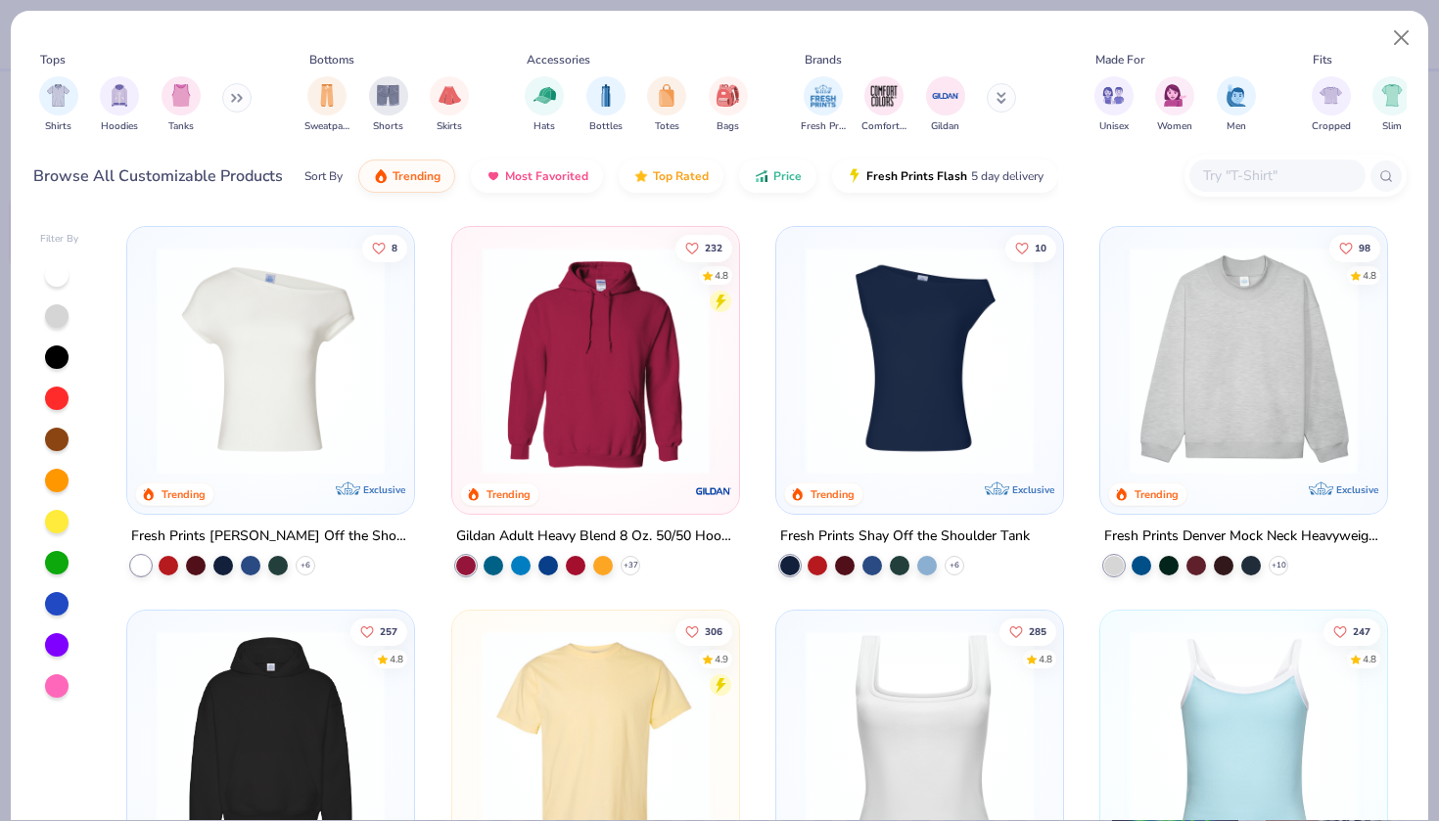
click at [604, 380] on img at bounding box center [596, 361] width 248 height 228
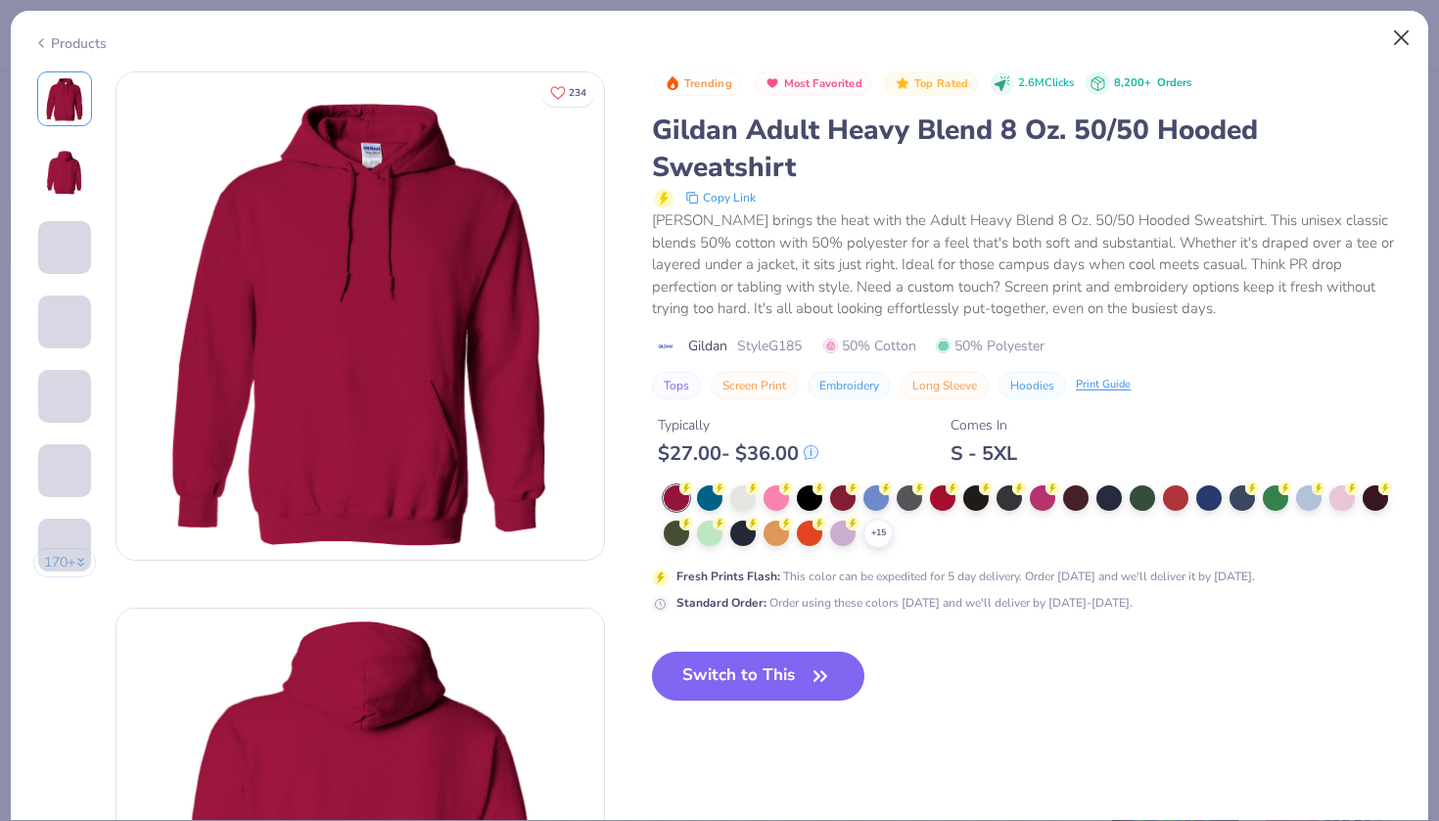
click at [1401, 30] on button "Close" at bounding box center [1401, 38] width 37 height 37
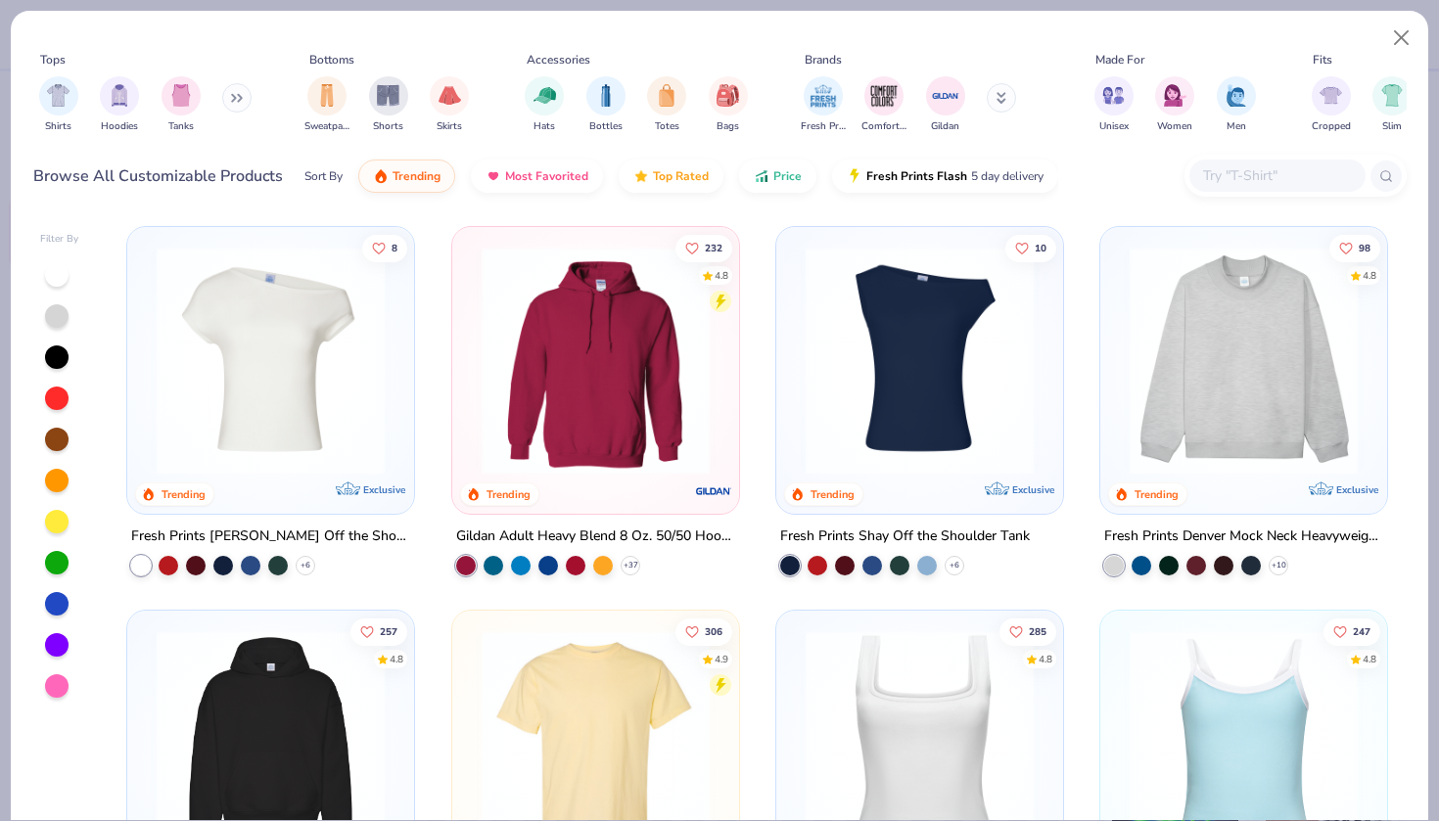
click at [1192, 349] on img at bounding box center [1244, 361] width 248 height 228
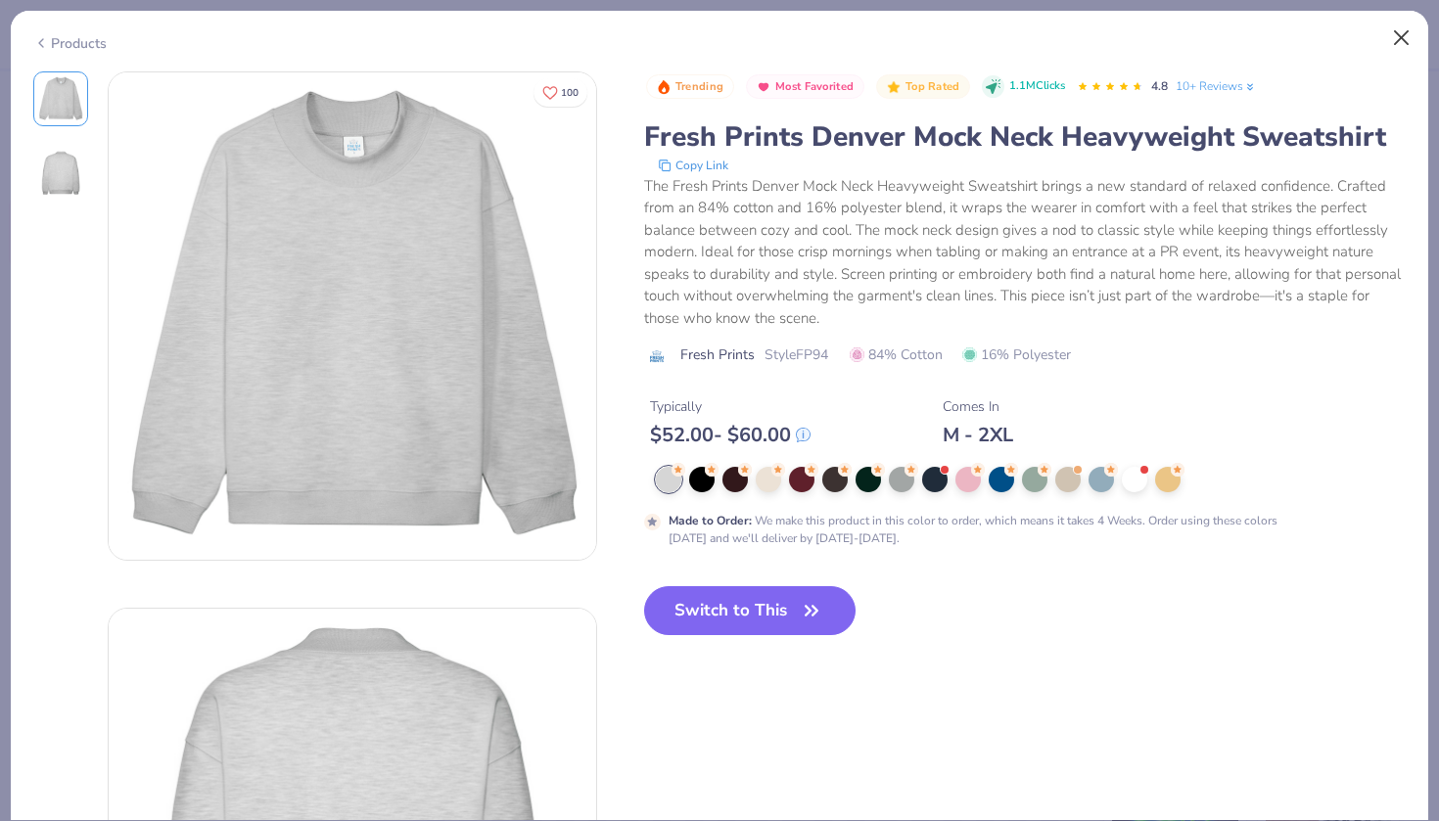
click at [1405, 27] on button "Close" at bounding box center [1401, 38] width 37 height 37
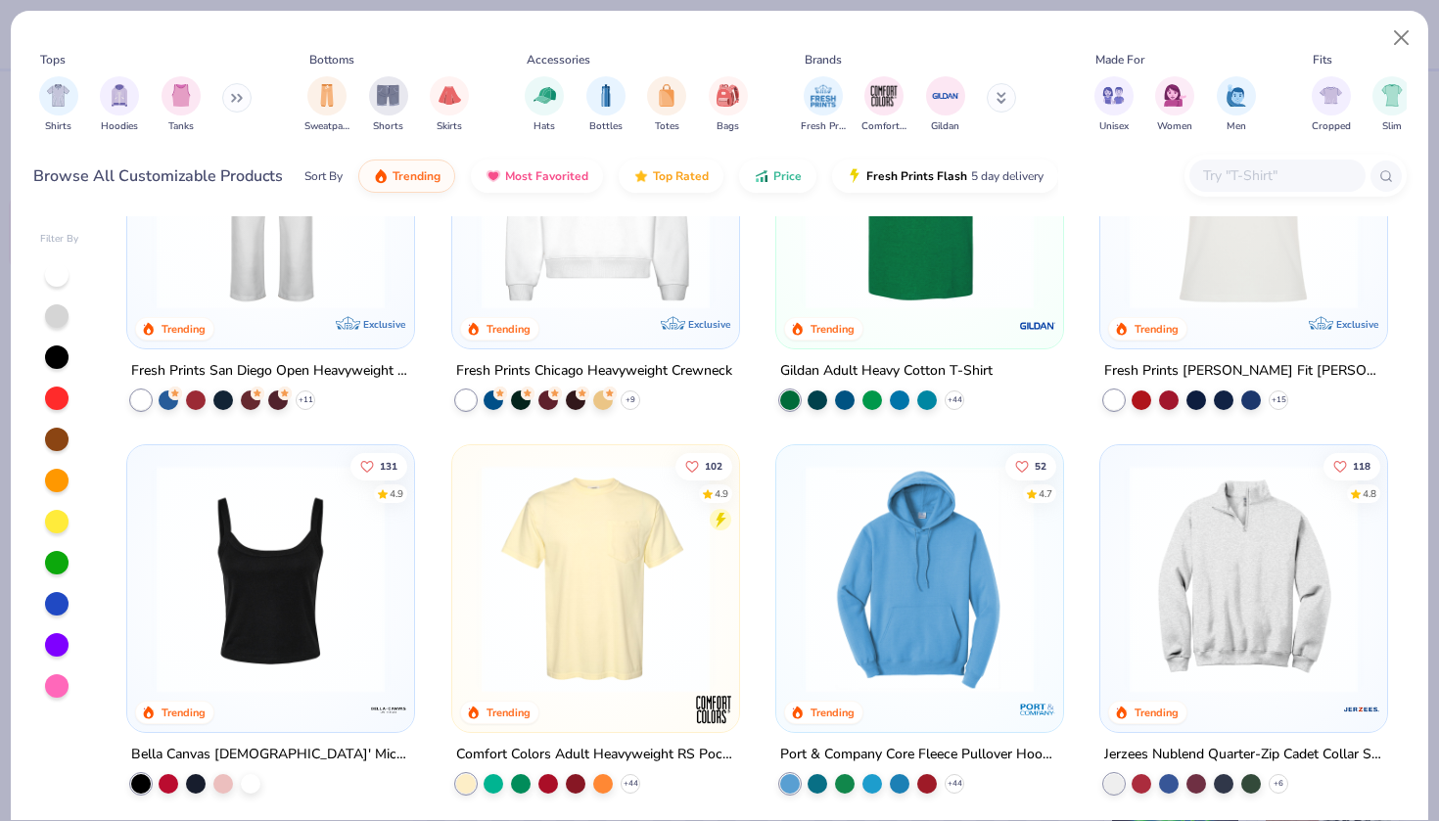
scroll to position [974, 0]
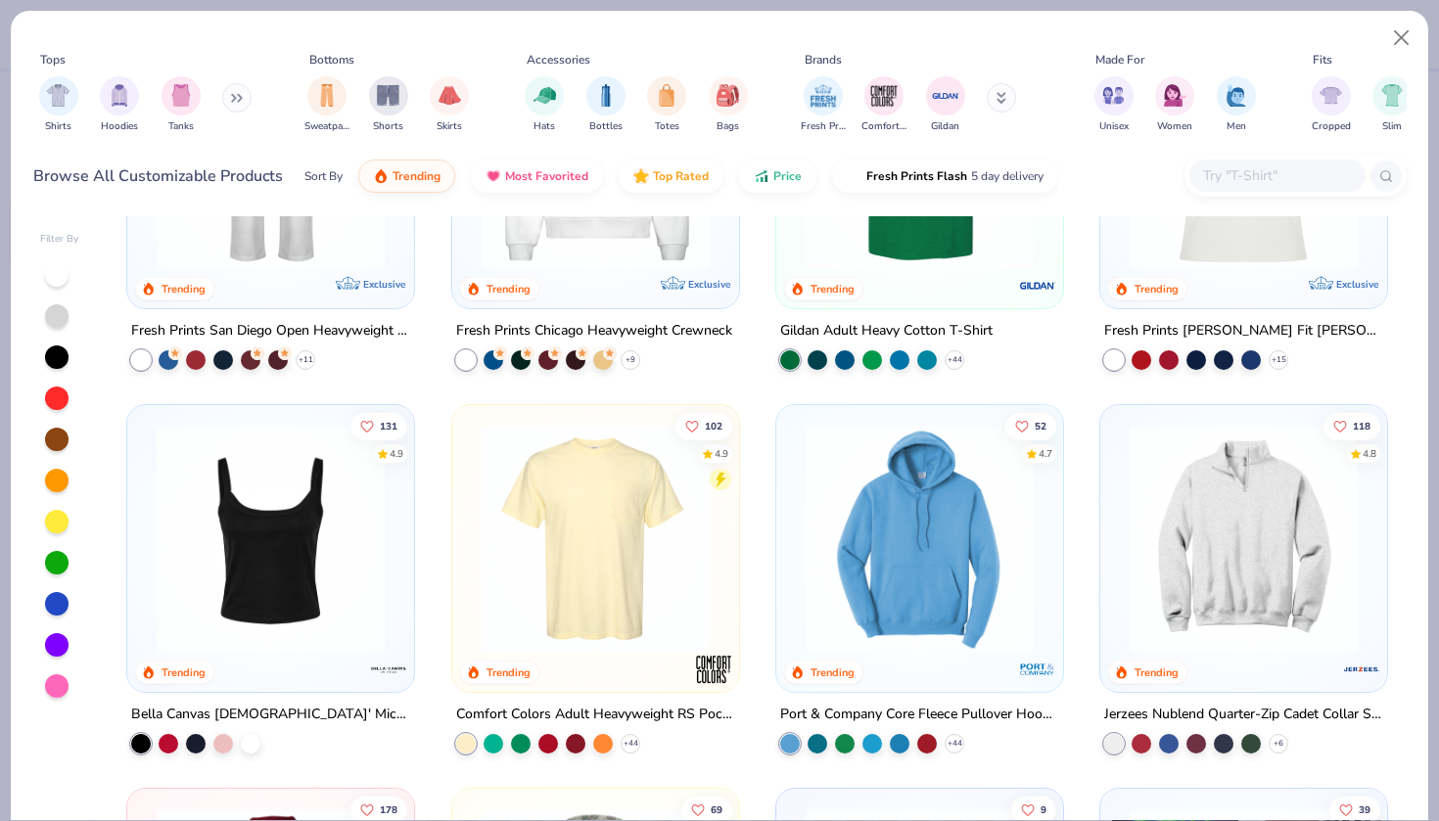
click at [1213, 549] on img at bounding box center [1244, 539] width 248 height 228
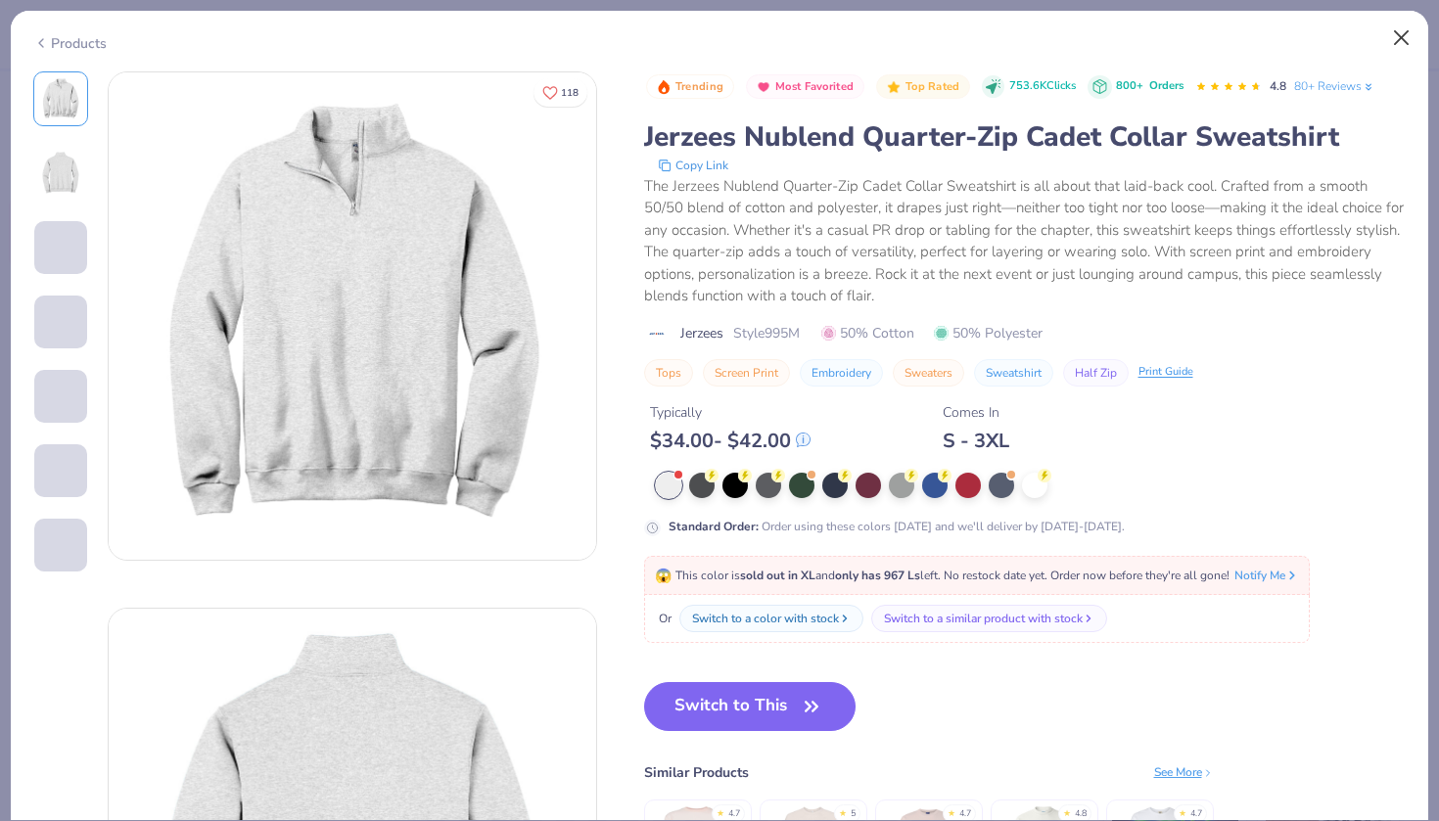
click at [1402, 37] on button "Close" at bounding box center [1401, 38] width 37 height 37
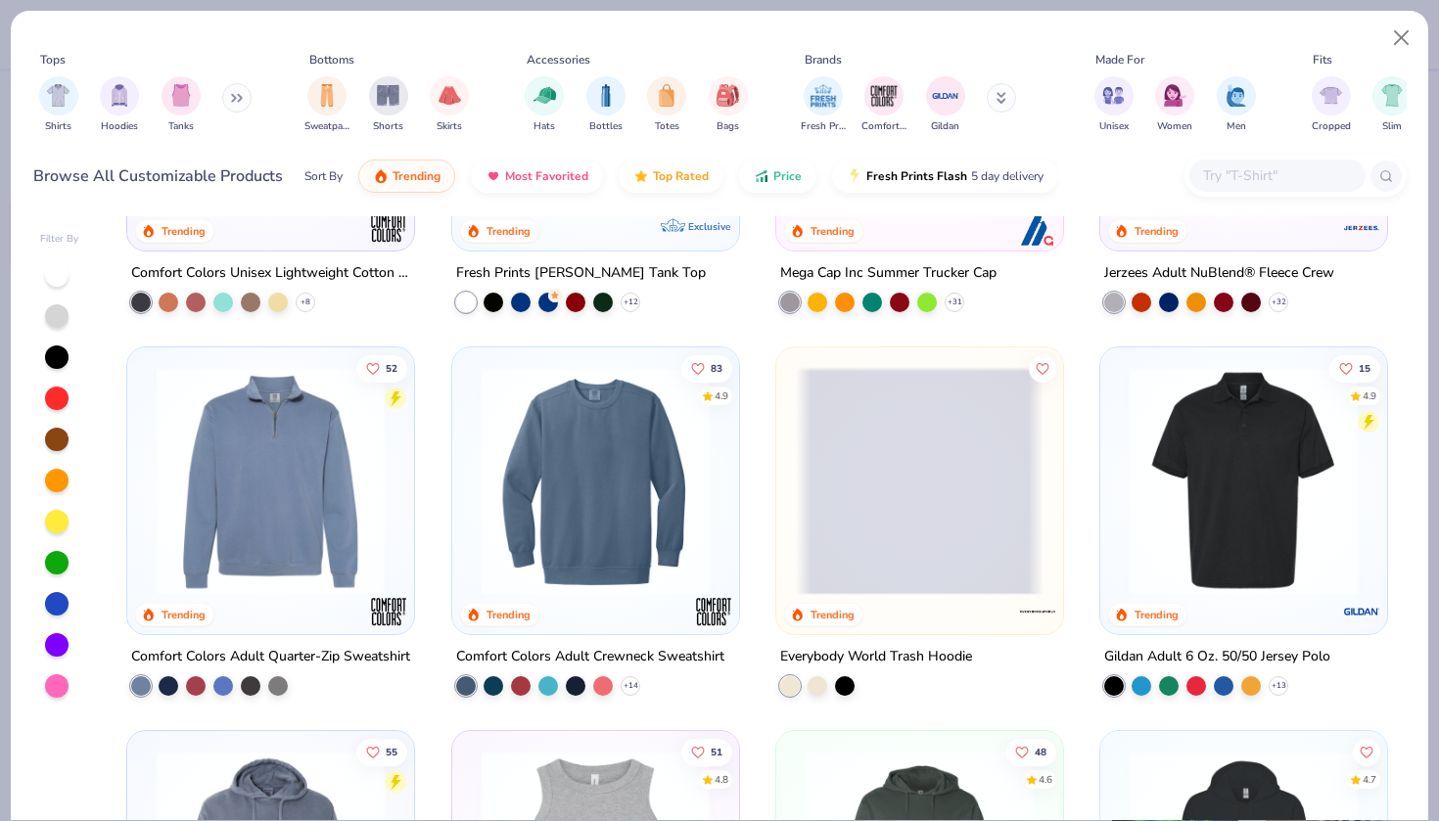
scroll to position [4495, 0]
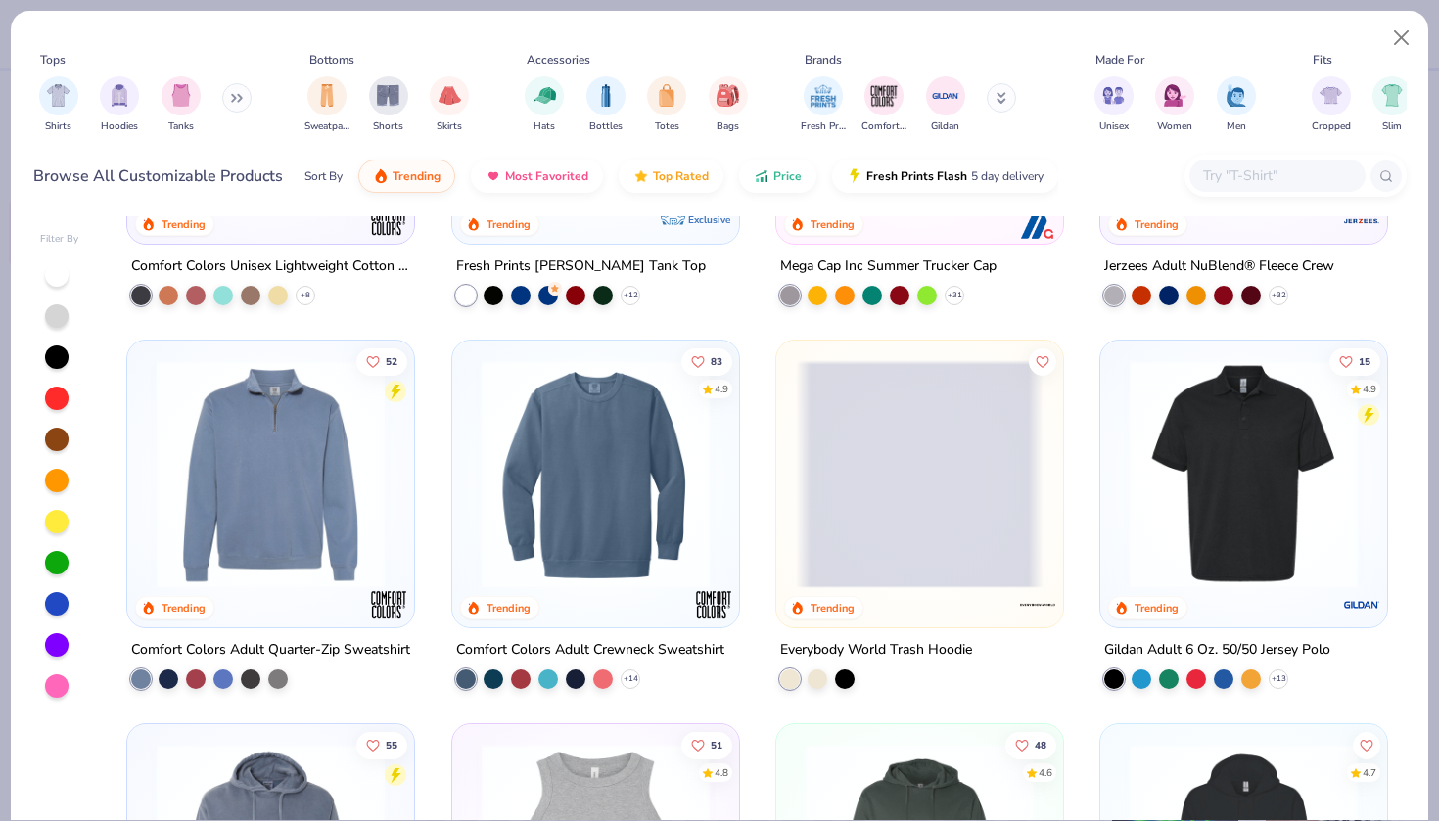
click at [908, 492] on span at bounding box center [920, 474] width 248 height 228
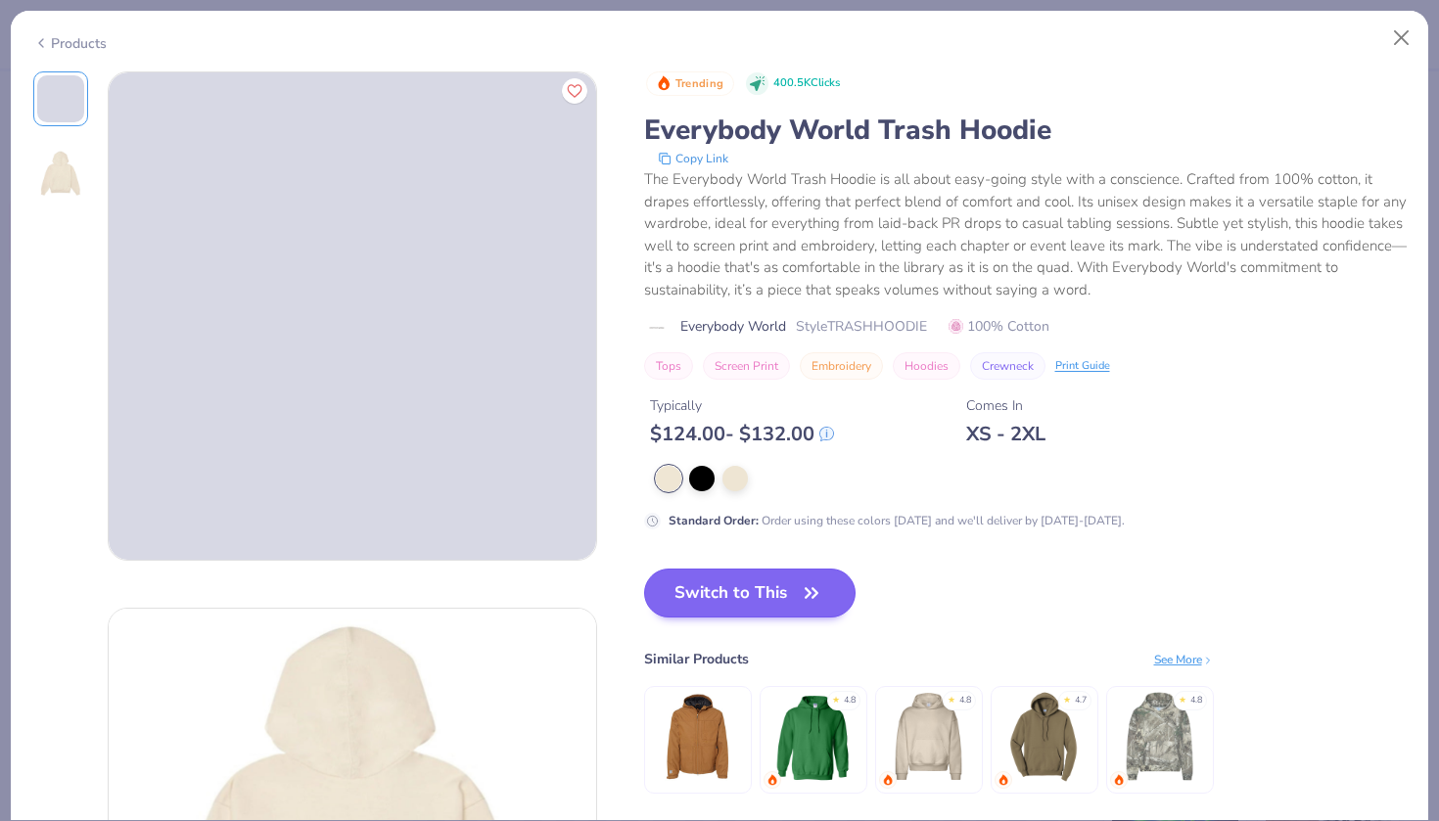
click at [729, 595] on button "Switch to This" at bounding box center [750, 593] width 212 height 49
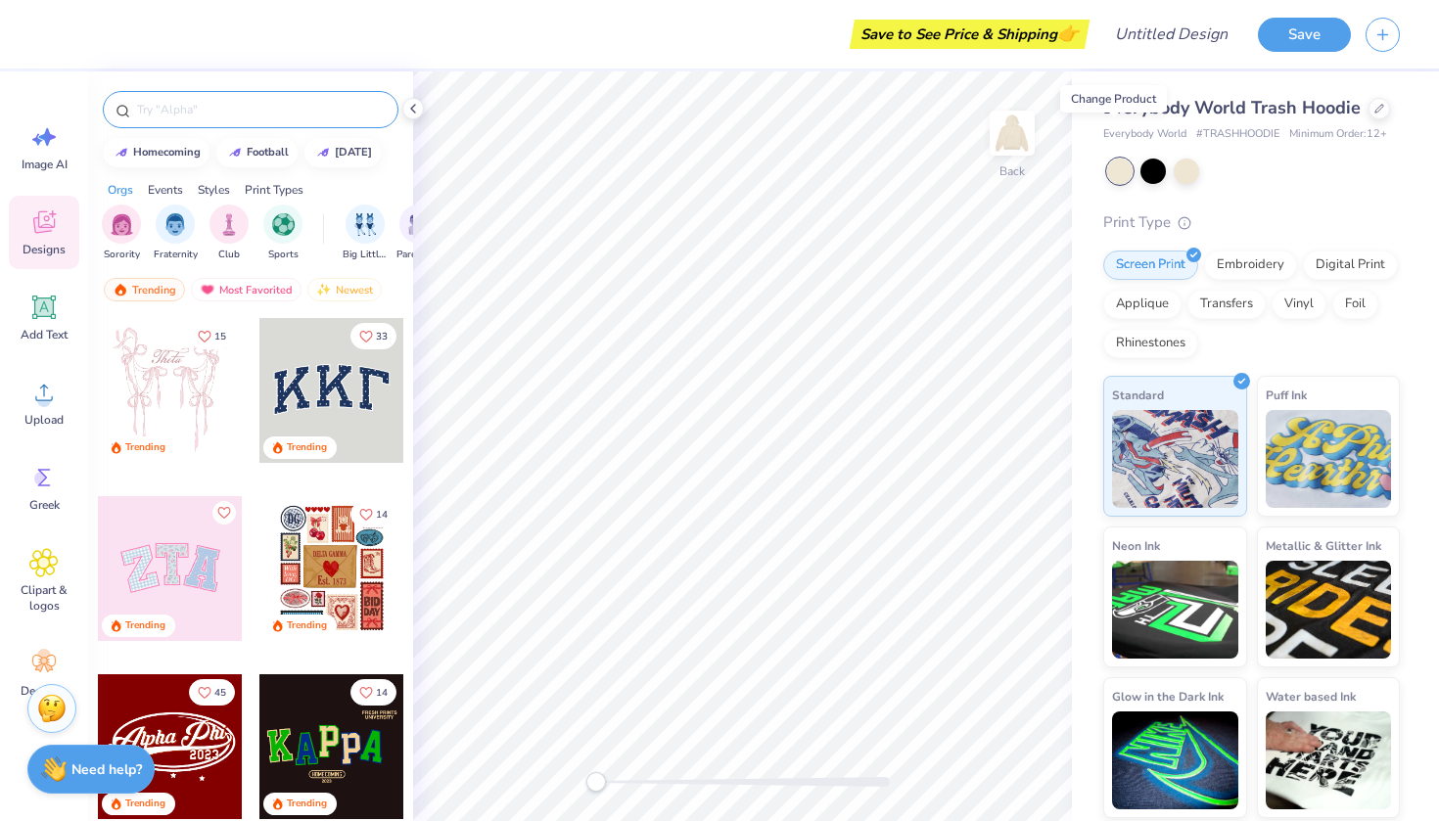
click at [203, 111] on input "text" at bounding box center [260, 110] width 251 height 20
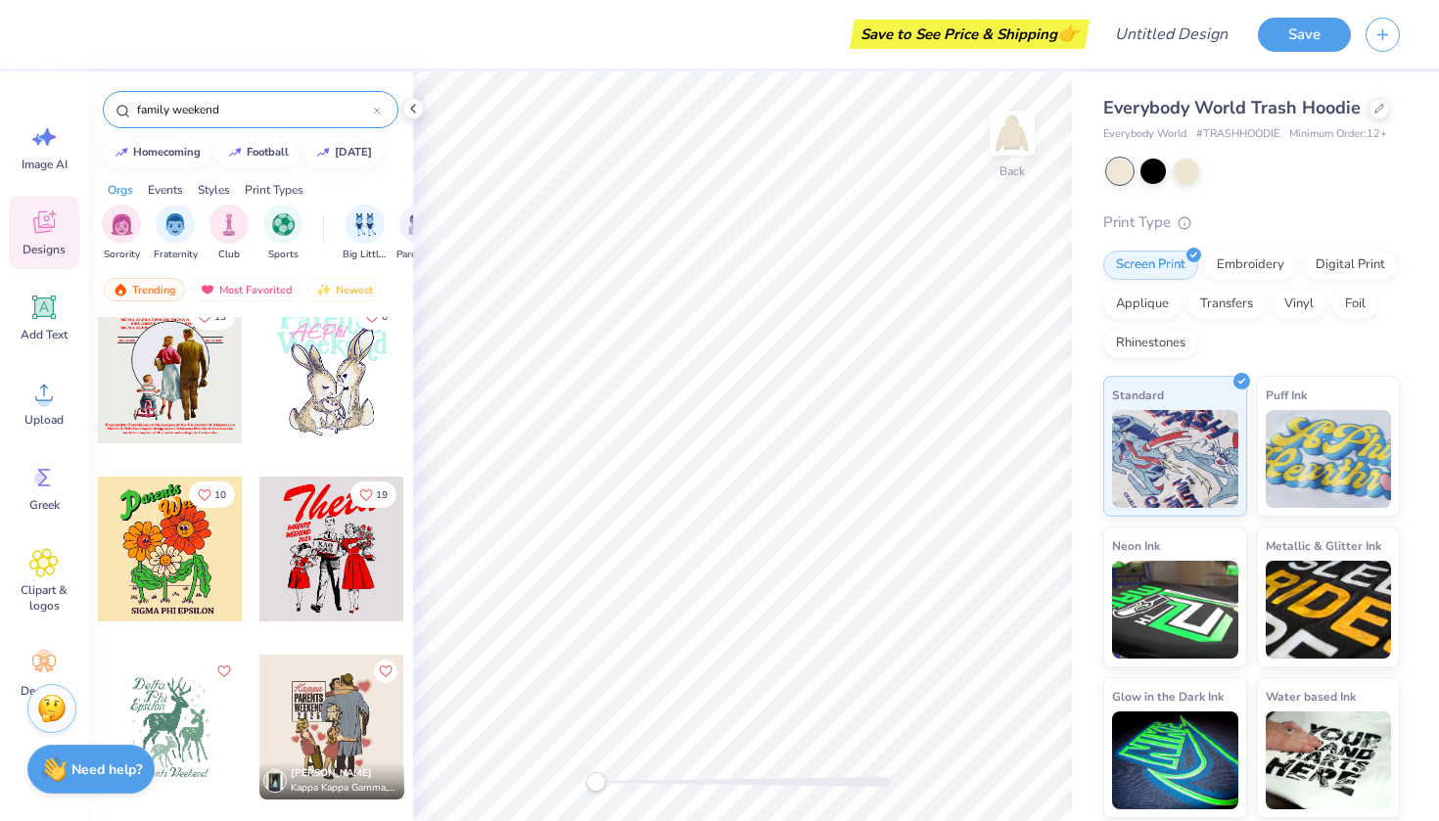
scroll to position [742, 0]
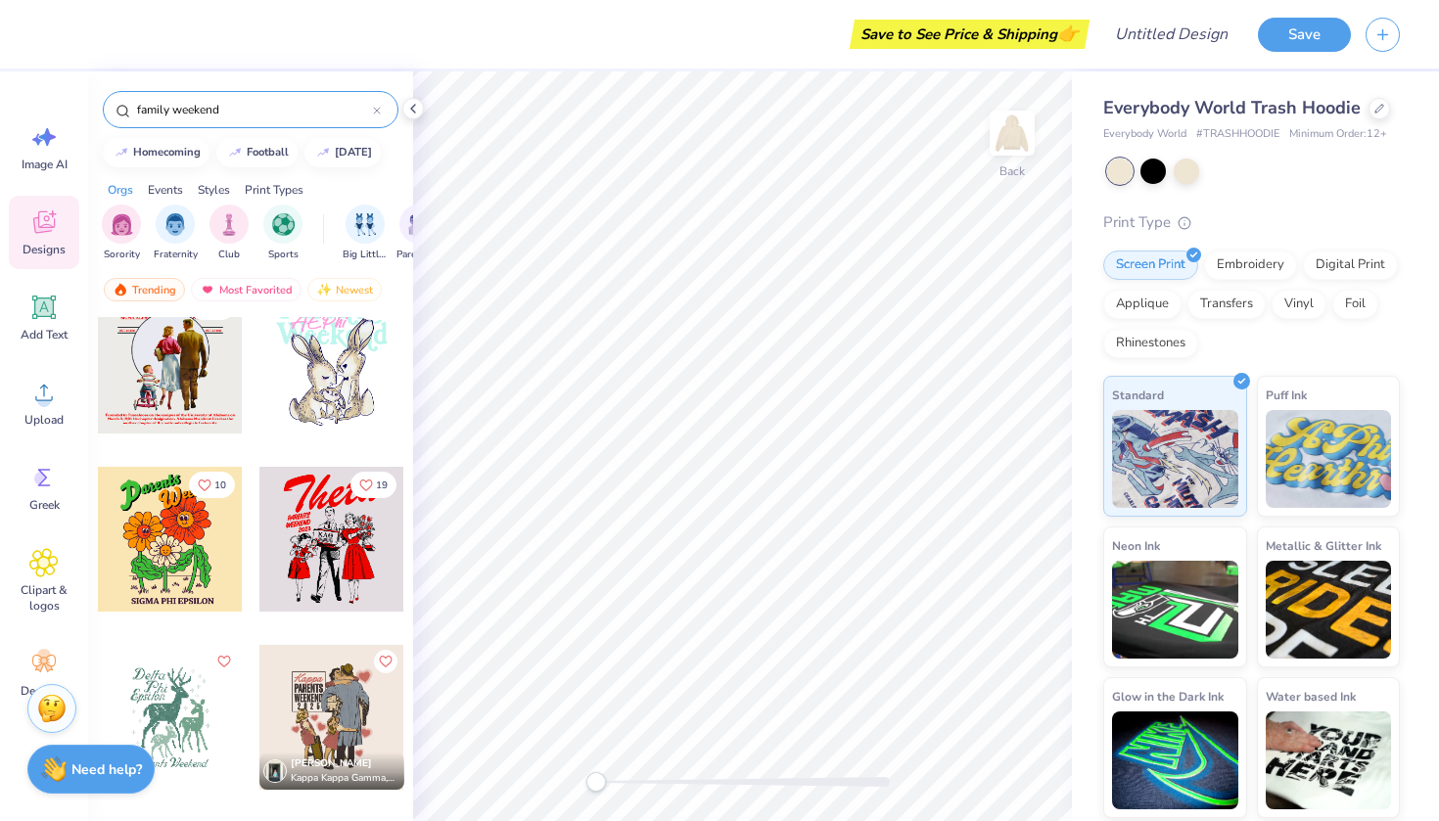
click at [397, 496] on div "13 5 13 6 10 19 [PERSON_NAME] Kappa Kappa Gamma, Bucknell University [PERSON_NA…" at bounding box center [250, 605] width 325 height 577
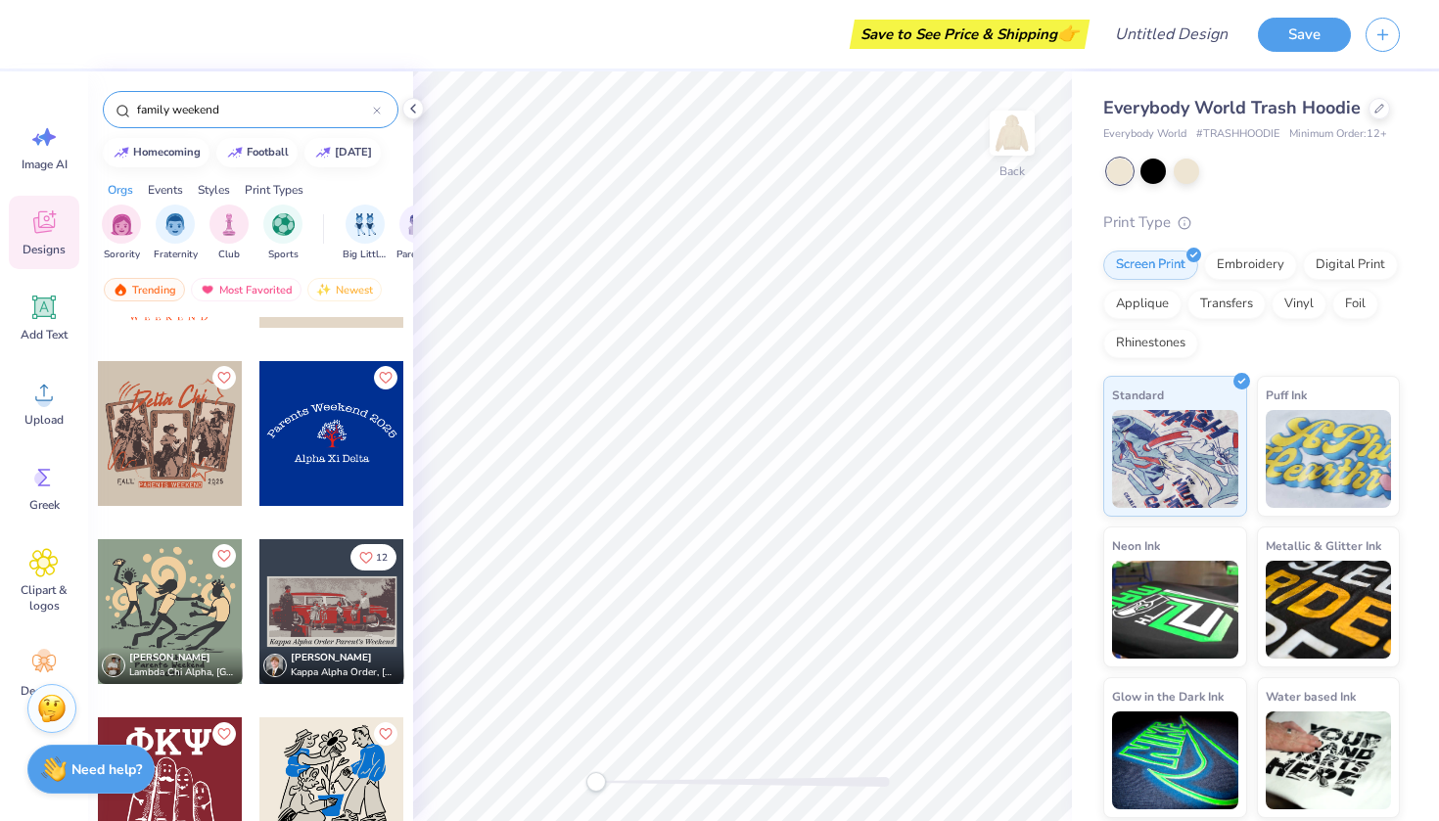
scroll to position [2023, 0]
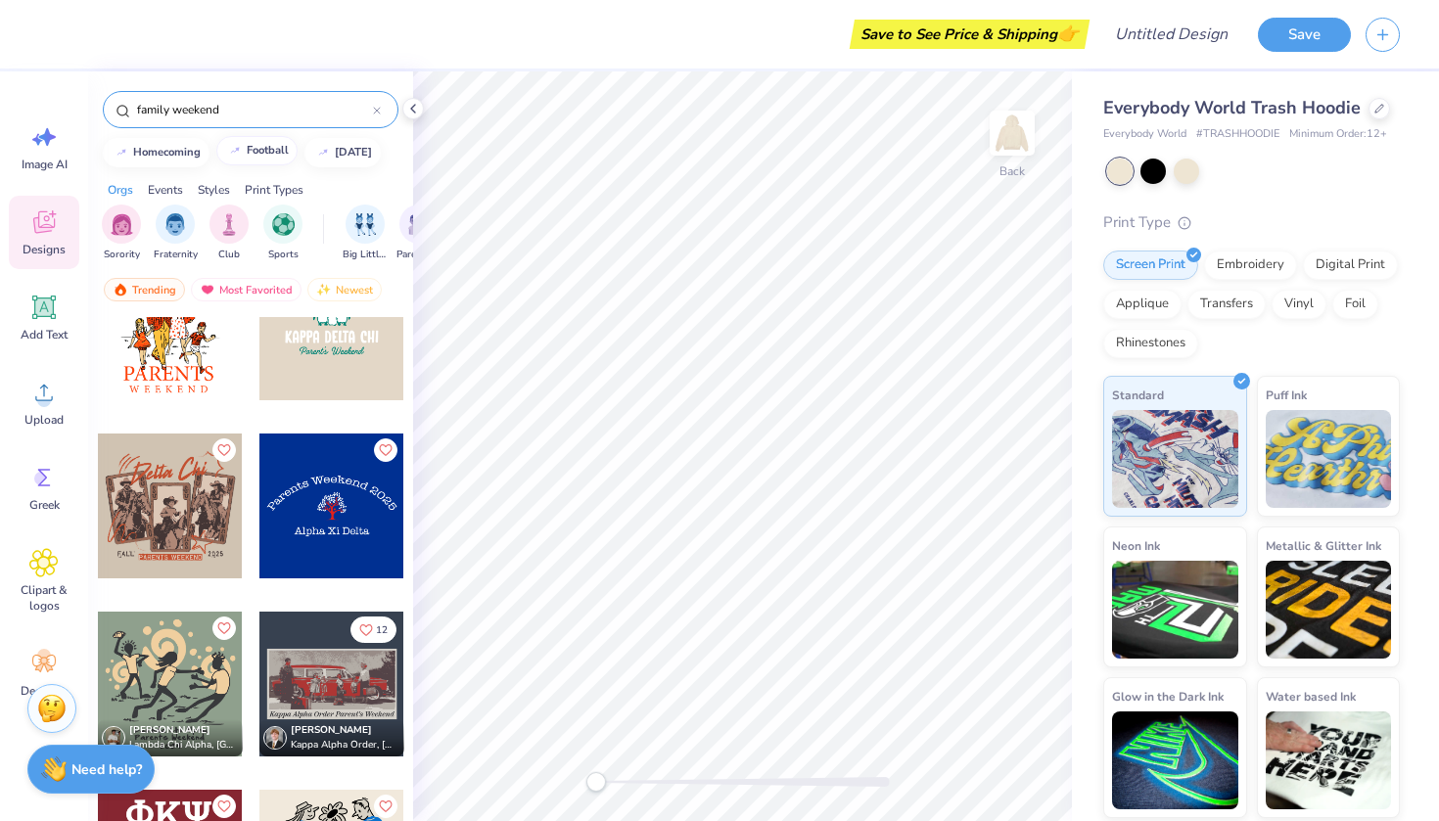
click at [245, 156] on button "football" at bounding box center [256, 150] width 81 height 29
type input "football"
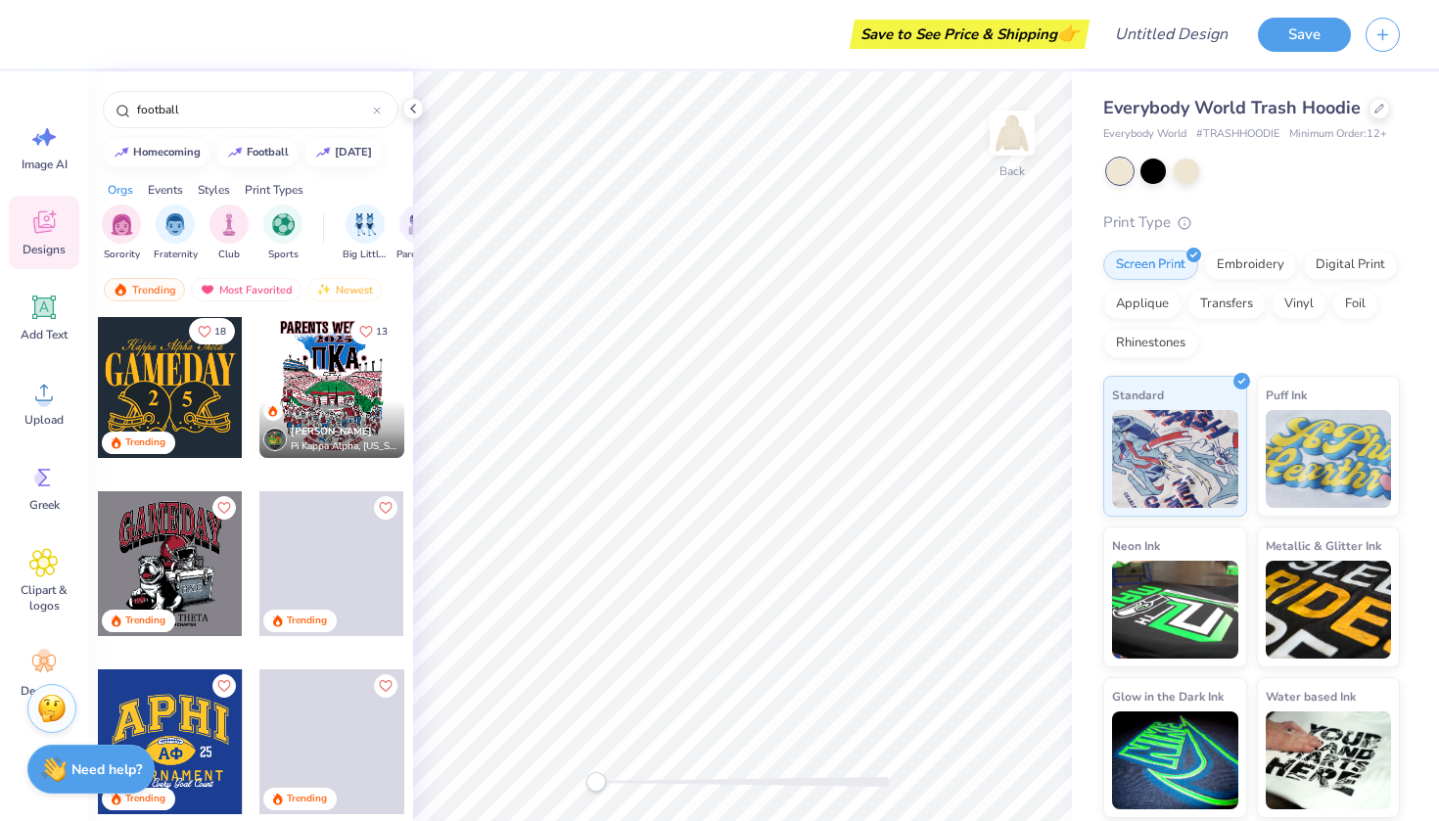
scroll to position [0, 0]
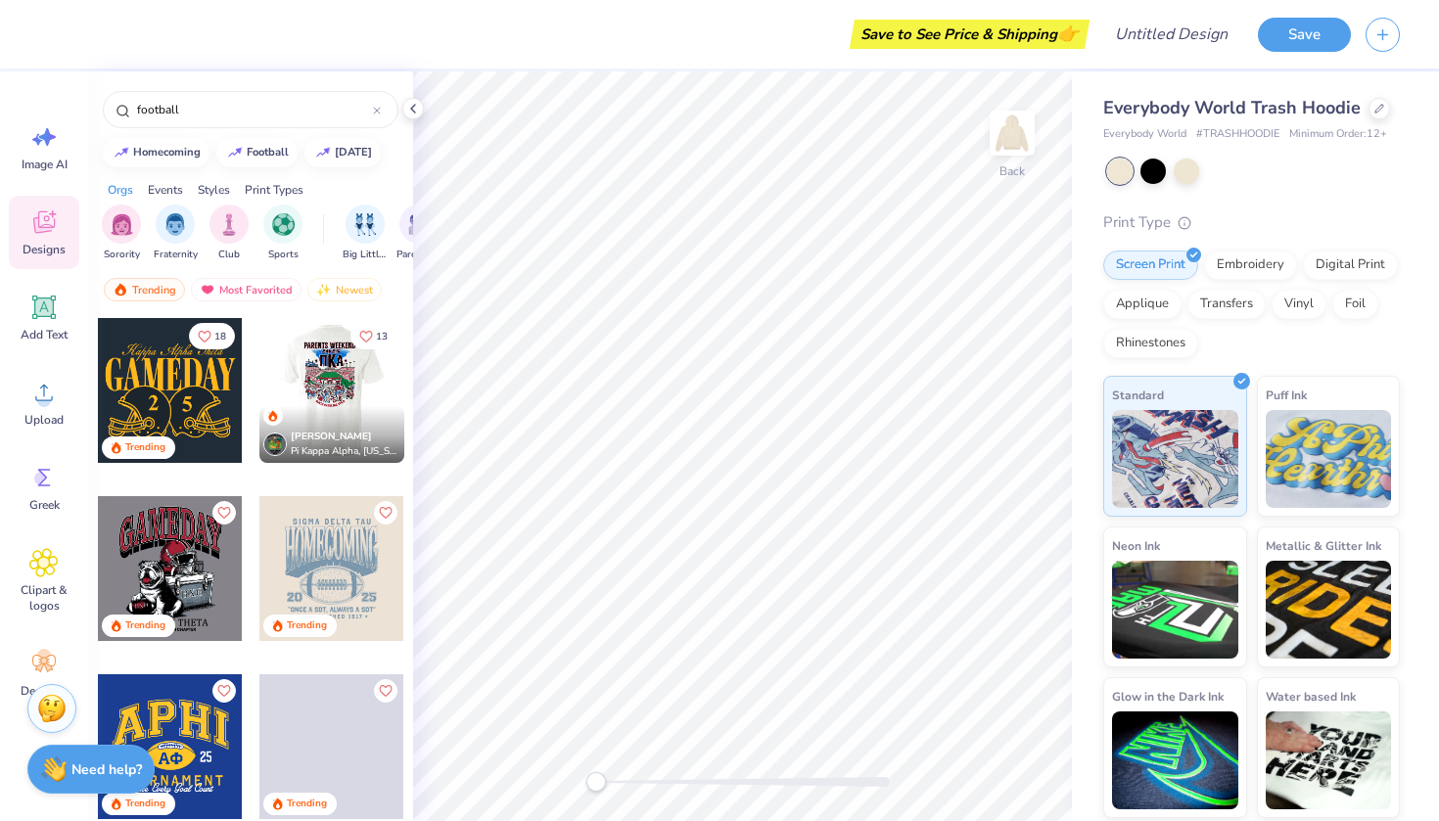
click at [324, 391] on div at bounding box center [332, 390] width 435 height 145
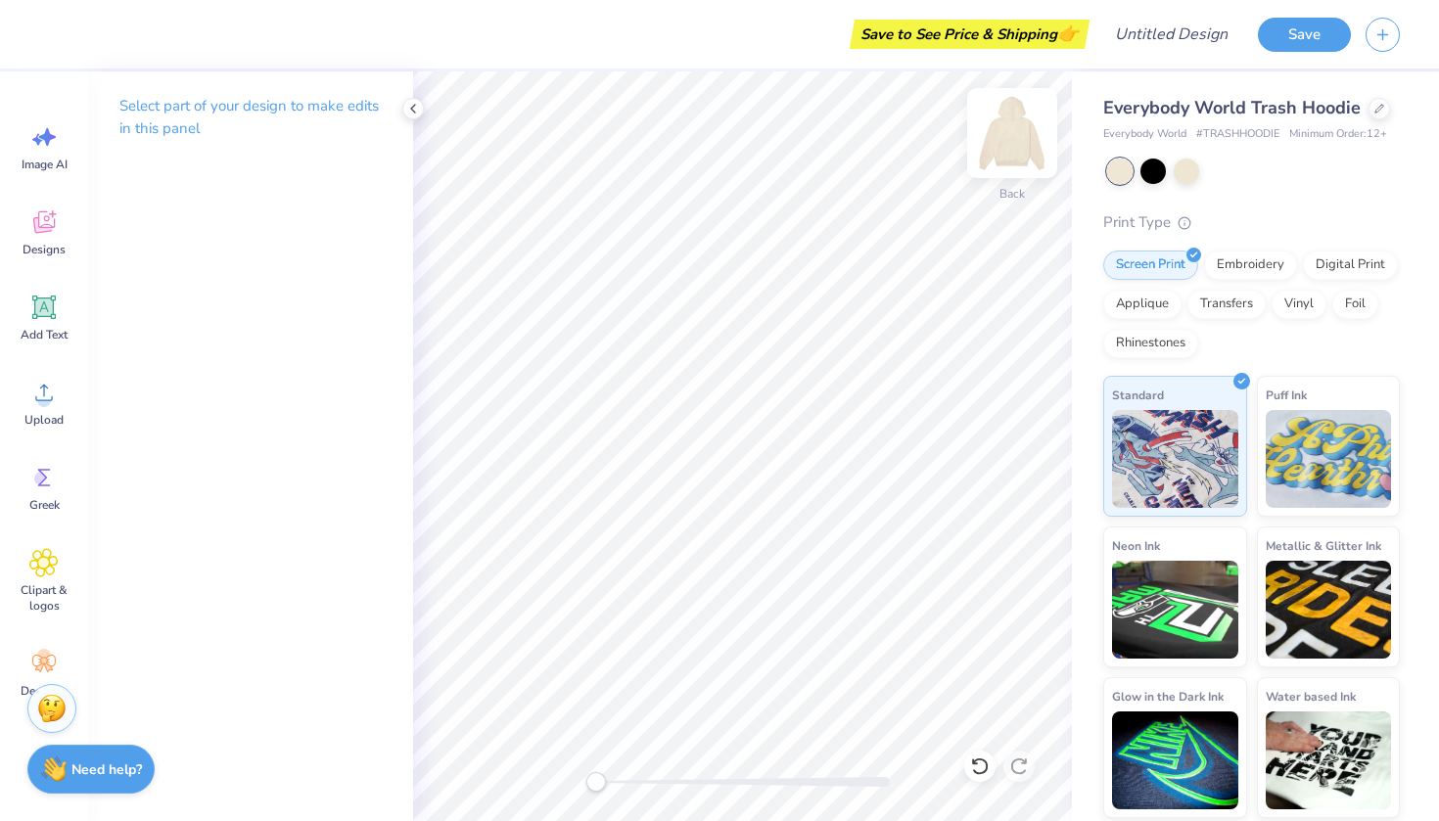
click at [1009, 133] on img at bounding box center [1012, 133] width 78 height 78
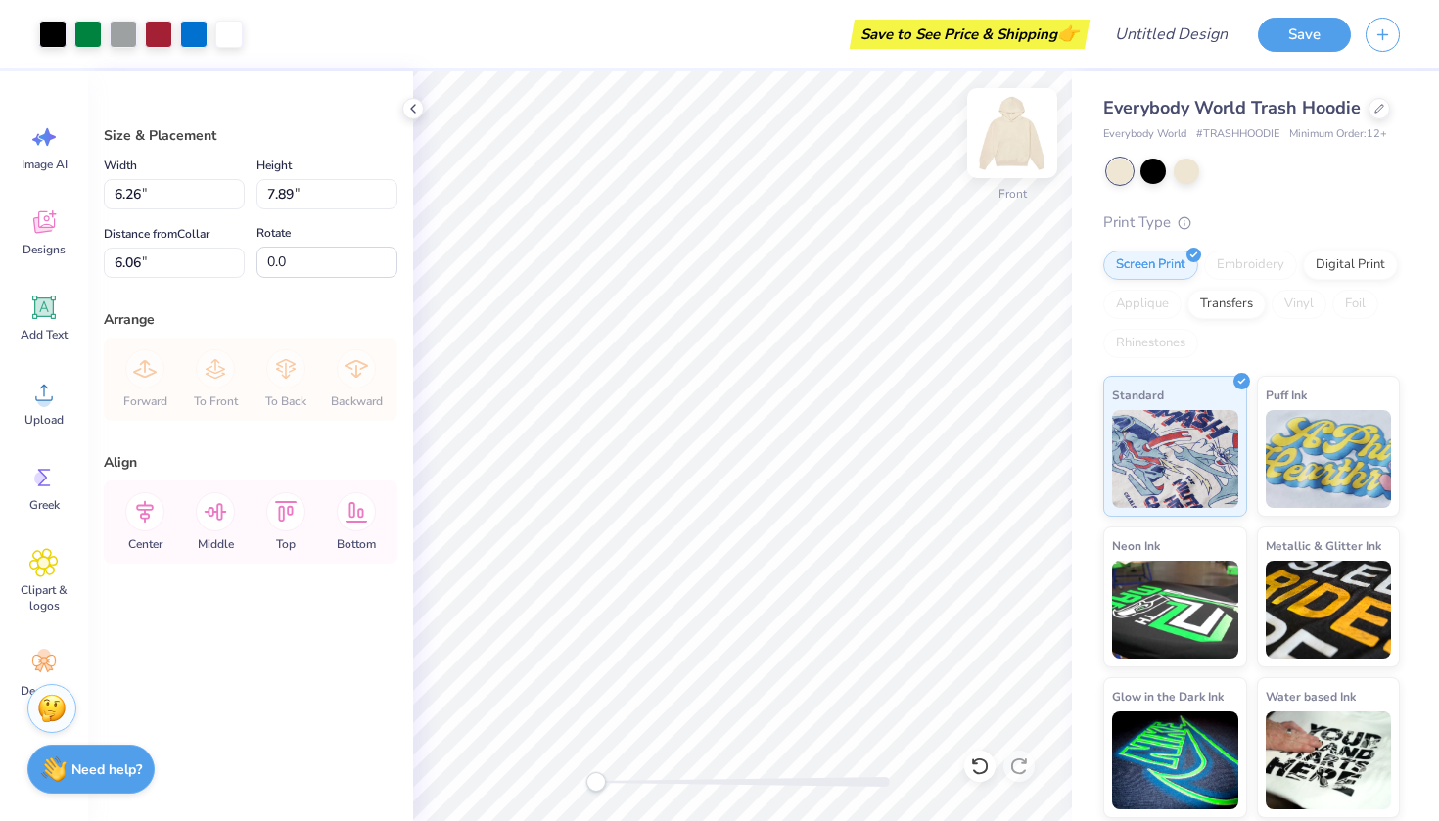
type input "11.00"
type input "13.86"
type input "6.14"
